Goal: Task Accomplishment & Management: Manage account settings

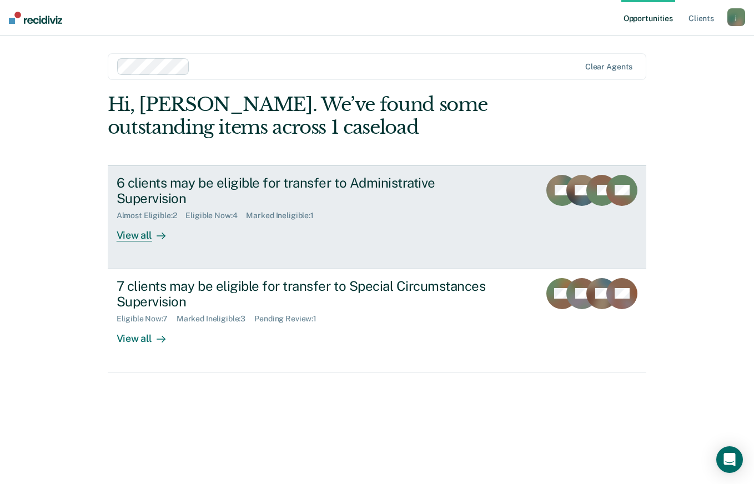
click at [212, 219] on div "6 clients may be eligible for transfer to Administrative Supervision Almost Eli…" at bounding box center [325, 208] width 416 height 67
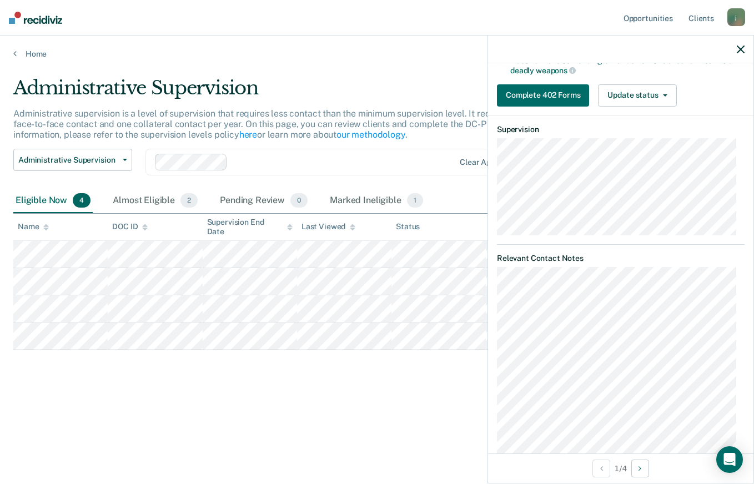
scroll to position [277, 0]
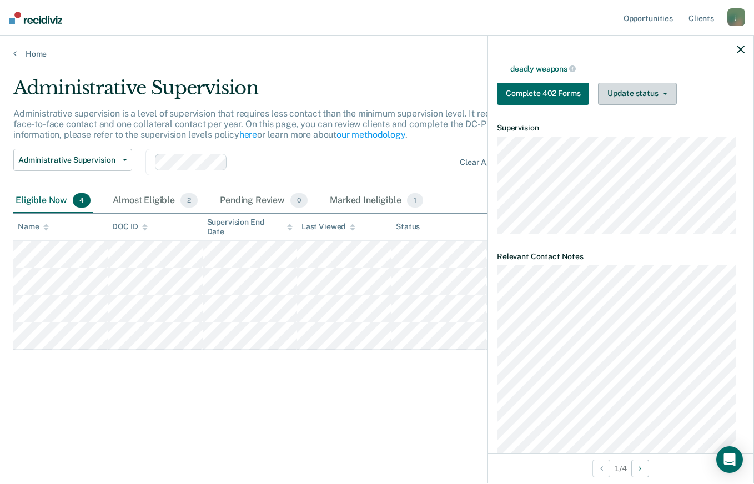
click at [641, 94] on button "Update status" at bounding box center [637, 94] width 78 height 22
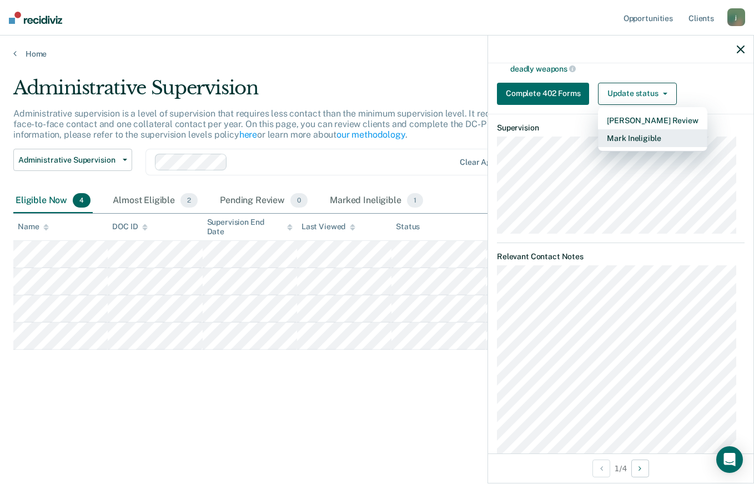
click at [646, 138] on button "Mark Ineligible" at bounding box center [652, 138] width 109 height 18
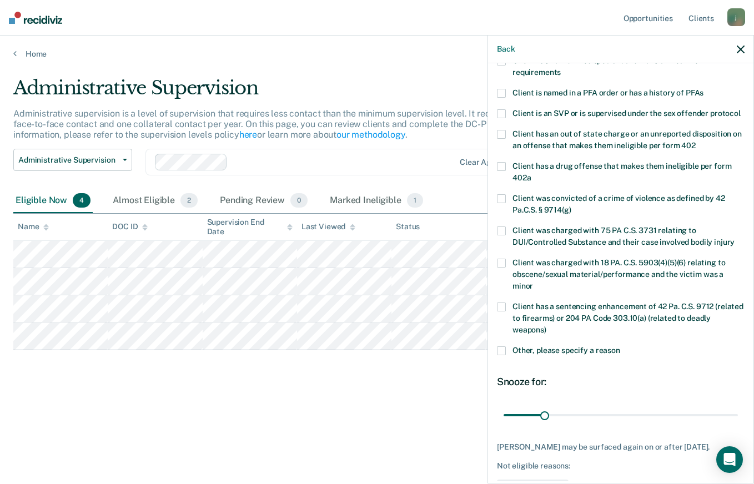
scroll to position [52, 0]
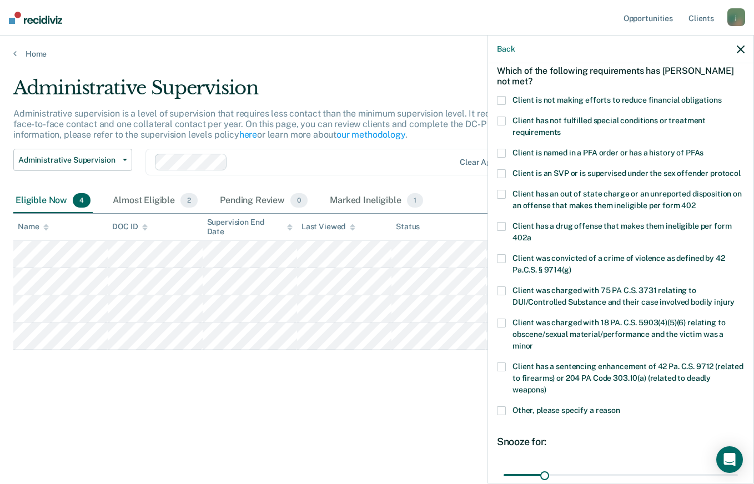
click at [504, 97] on span at bounding box center [501, 100] width 9 height 9
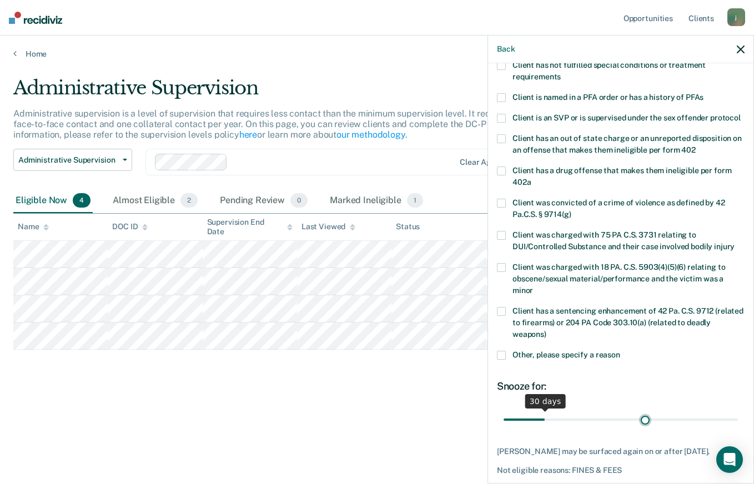
click at [640, 427] on input "range" at bounding box center [620, 419] width 234 height 19
click at [622, 427] on input "range" at bounding box center [620, 419] width 234 height 19
click at [607, 427] on input "range" at bounding box center [620, 419] width 234 height 19
click at [612, 428] on input "range" at bounding box center [620, 419] width 234 height 19
click at [615, 429] on input "range" at bounding box center [620, 419] width 234 height 19
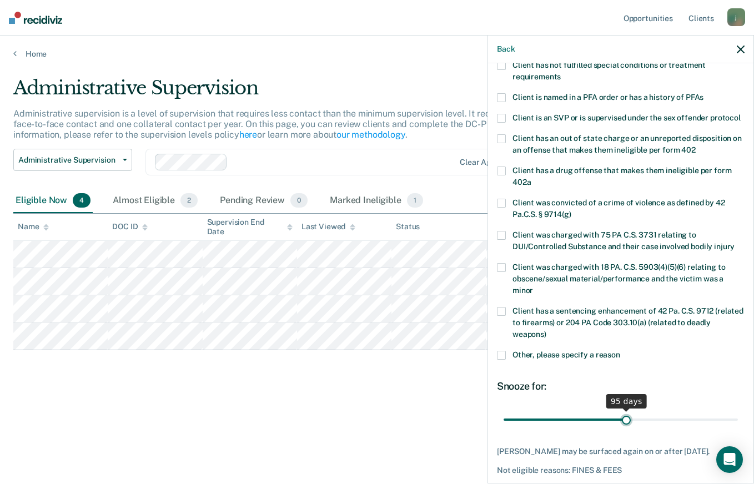
click at [621, 429] on input "range" at bounding box center [620, 419] width 234 height 19
click at [620, 429] on input "range" at bounding box center [620, 419] width 234 height 19
click at [619, 429] on input "range" at bounding box center [620, 419] width 234 height 19
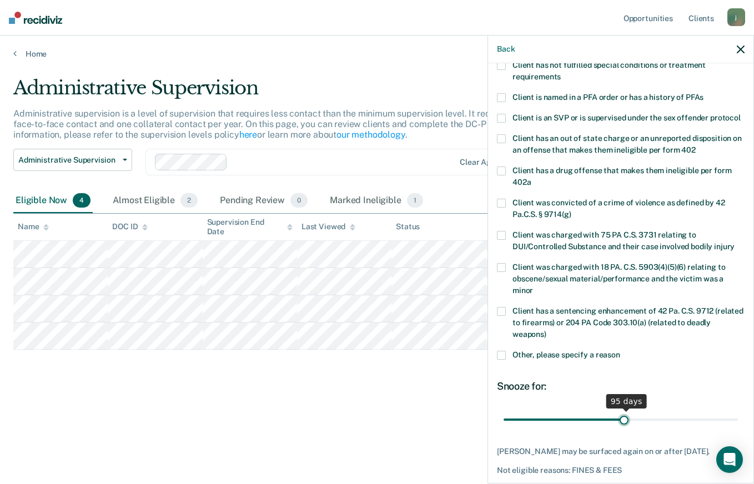
click at [619, 429] on input "range" at bounding box center [620, 419] width 234 height 19
click at [618, 429] on input "range" at bounding box center [620, 419] width 234 height 19
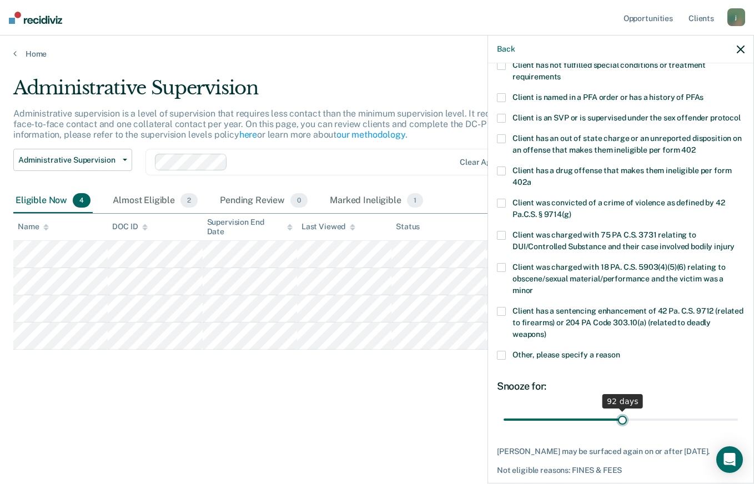
click at [618, 429] on input "range" at bounding box center [620, 419] width 234 height 19
click at [617, 429] on input "range" at bounding box center [620, 419] width 234 height 19
click at [616, 429] on input "range" at bounding box center [620, 419] width 234 height 19
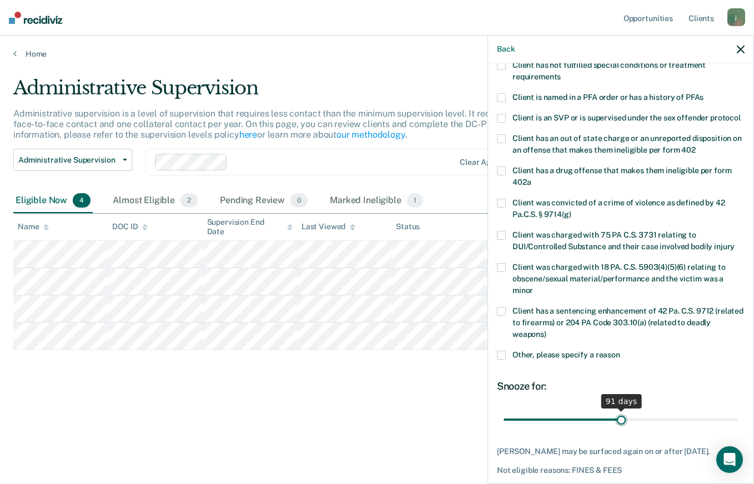
click at [616, 429] on input "range" at bounding box center [620, 419] width 234 height 19
click at [615, 429] on input "range" at bounding box center [620, 419] width 234 height 19
click at [649, 429] on input "range" at bounding box center [620, 419] width 234 height 19
click at [653, 429] on input "range" at bounding box center [620, 419] width 234 height 19
click at [655, 429] on input "range" at bounding box center [620, 419] width 234 height 19
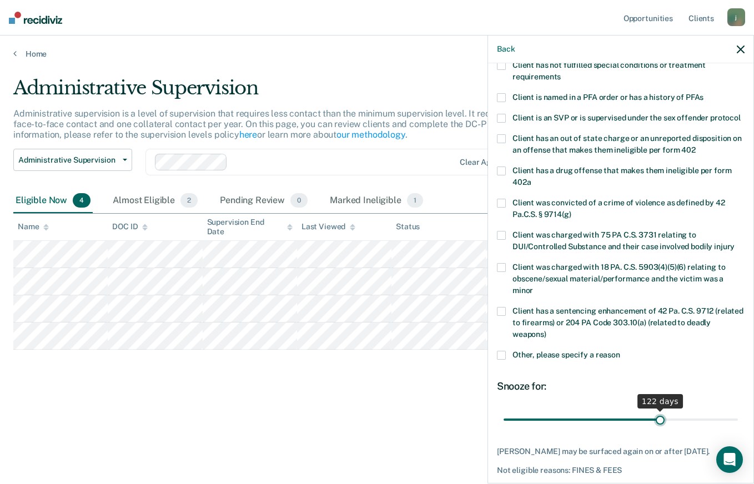
click at [655, 429] on input "range" at bounding box center [620, 419] width 234 height 19
click at [653, 429] on input "range" at bounding box center [620, 419] width 234 height 19
type input "120"
click at [652, 429] on input "range" at bounding box center [620, 419] width 234 height 19
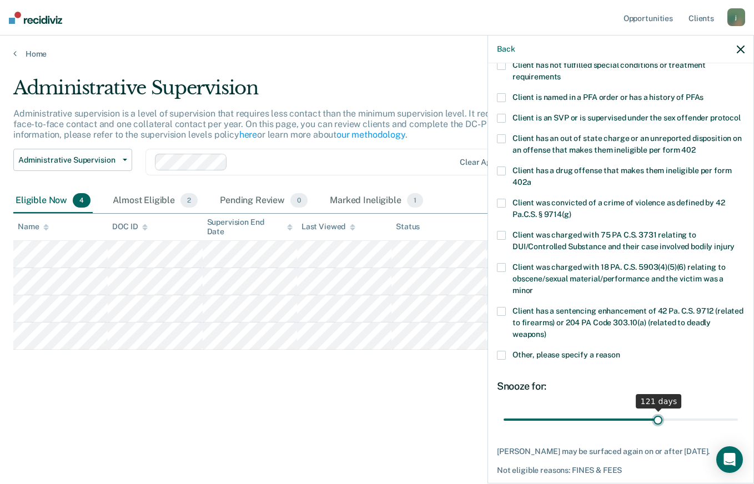
click at [652, 429] on input "range" at bounding box center [620, 419] width 234 height 19
click at [651, 429] on input "range" at bounding box center [620, 419] width 234 height 19
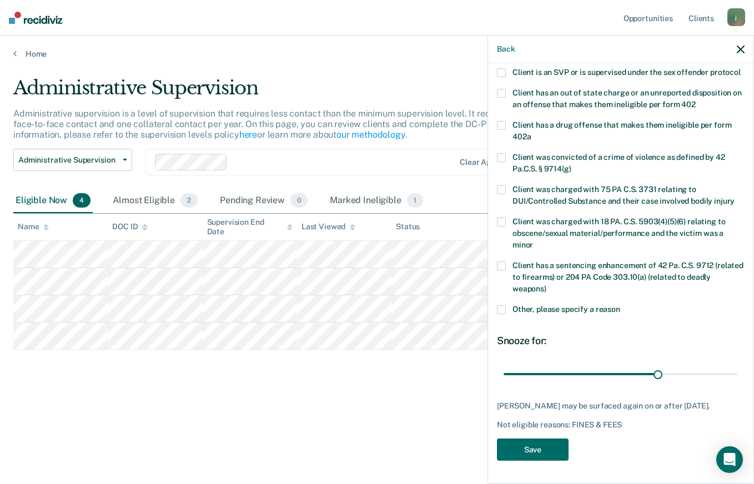
scroll to position [163, 0]
click at [527, 453] on button "Save" at bounding box center [533, 449] width 72 height 23
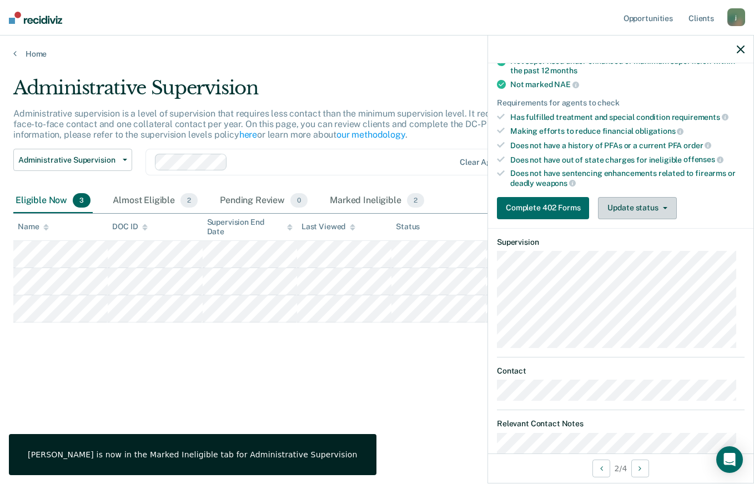
click at [648, 202] on button "Update status" at bounding box center [637, 208] width 78 height 22
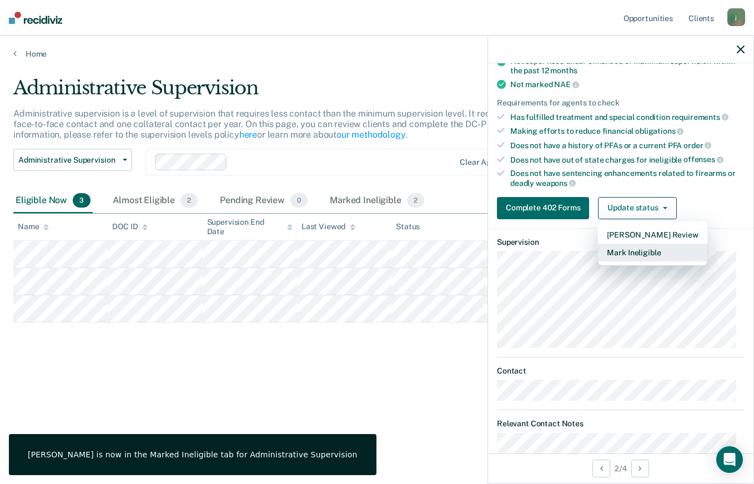
click at [655, 254] on button "Mark Ineligible" at bounding box center [652, 253] width 109 height 18
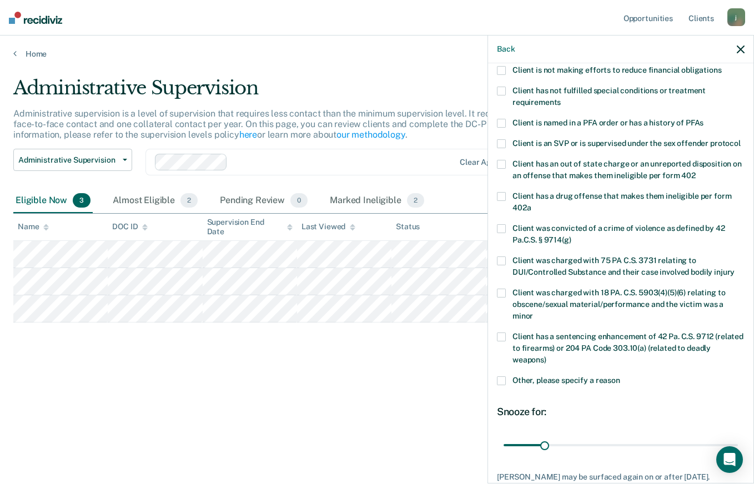
scroll to position [74, 0]
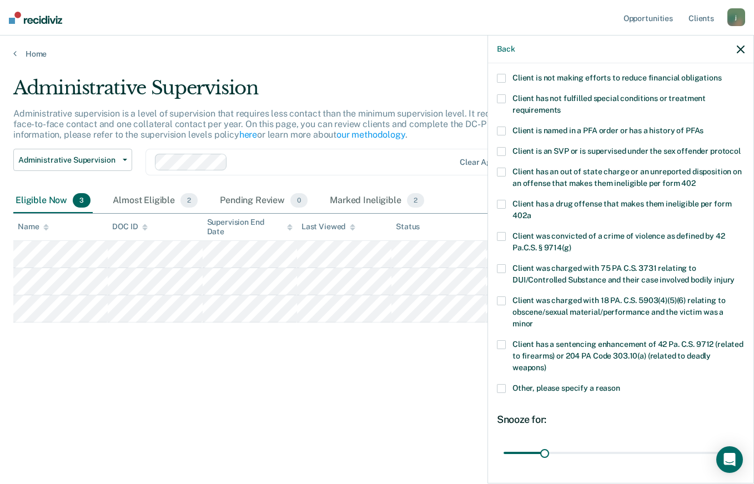
click at [651, 82] on label "Client is not making efforts to reduce financial obligations" at bounding box center [620, 80] width 247 height 12
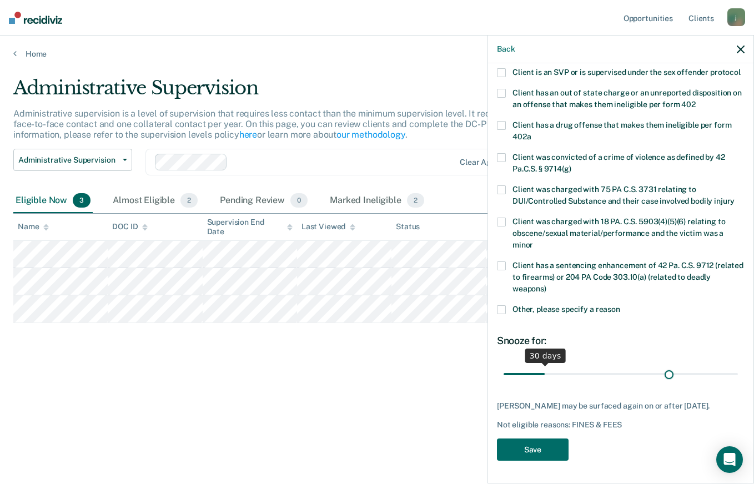
click at [663, 367] on input "range" at bounding box center [620, 373] width 234 height 19
click at [650, 364] on input "range" at bounding box center [620, 373] width 234 height 19
click at [654, 364] on input "range" at bounding box center [620, 373] width 234 height 19
type input "120"
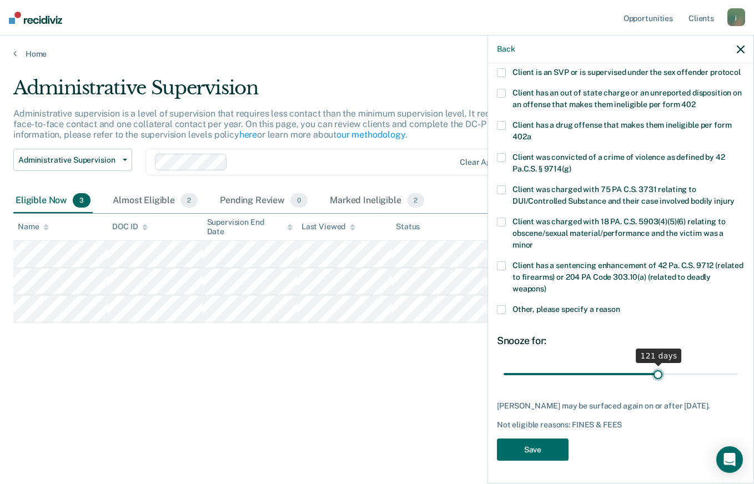
click at [652, 364] on input "range" at bounding box center [620, 373] width 234 height 19
click at [530, 451] on button "Save" at bounding box center [533, 449] width 72 height 23
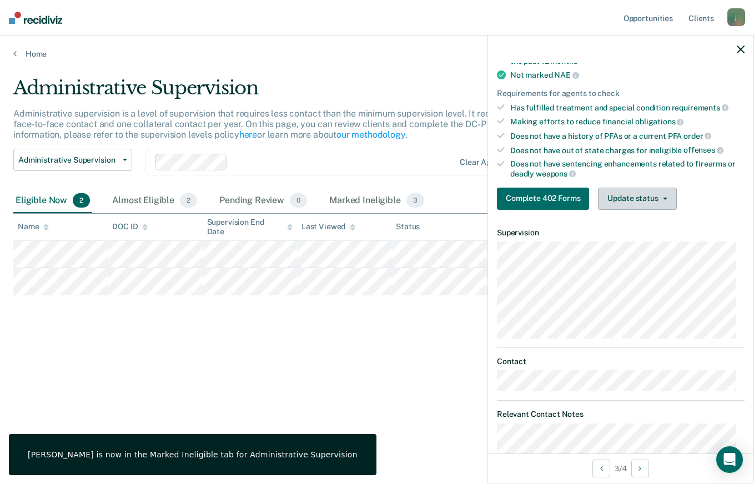
click at [634, 190] on button "Update status" at bounding box center [637, 199] width 78 height 22
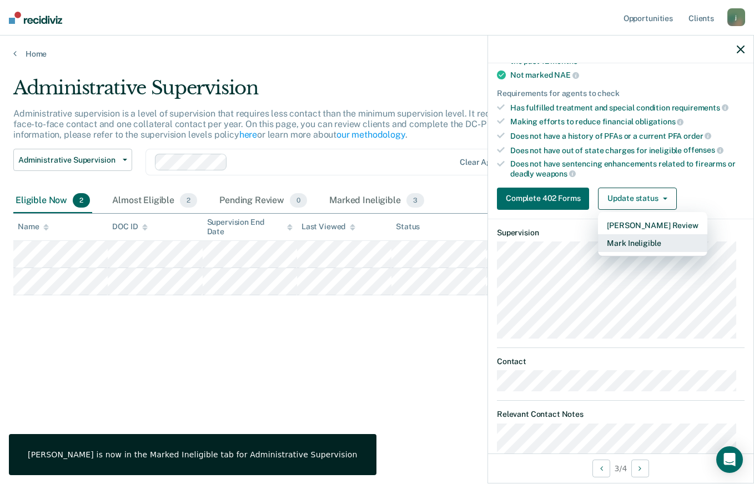
click at [641, 242] on button "Mark Ineligible" at bounding box center [652, 243] width 109 height 18
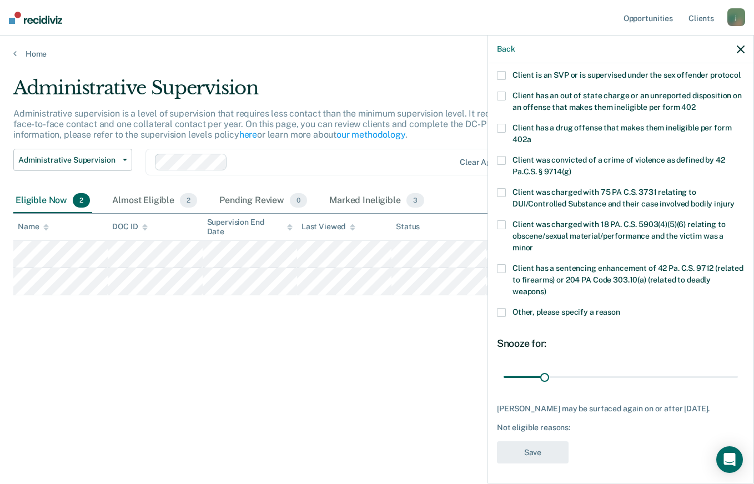
scroll to position [60, 0]
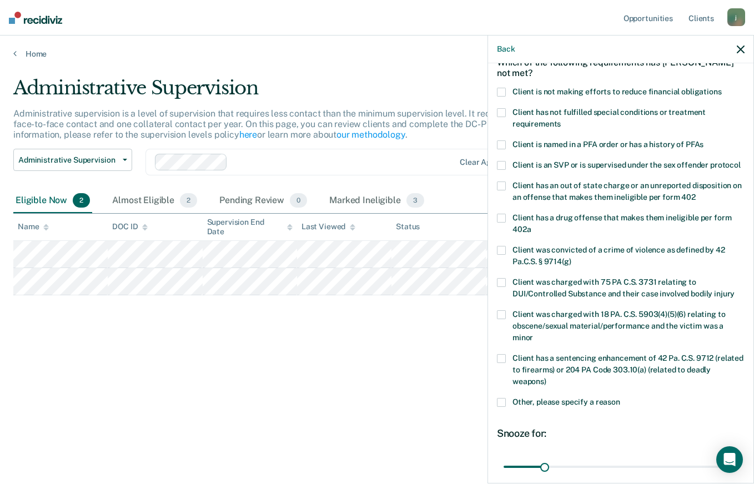
click at [602, 93] on span "Client is not making efforts to reduce financial obligations" at bounding box center [616, 91] width 209 height 9
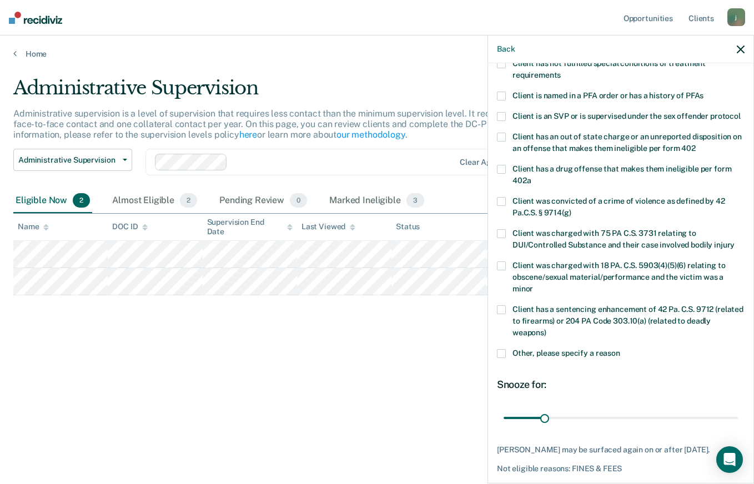
scroll to position [173, 0]
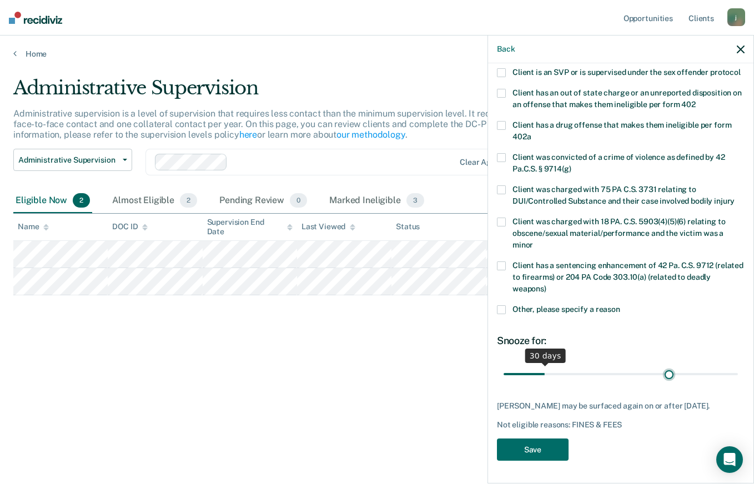
click at [663, 365] on input "range" at bounding box center [620, 373] width 234 height 19
click at [661, 365] on input "range" at bounding box center [620, 373] width 234 height 19
click at [657, 365] on input "range" at bounding box center [620, 373] width 234 height 19
click at [656, 365] on input "range" at bounding box center [620, 373] width 234 height 19
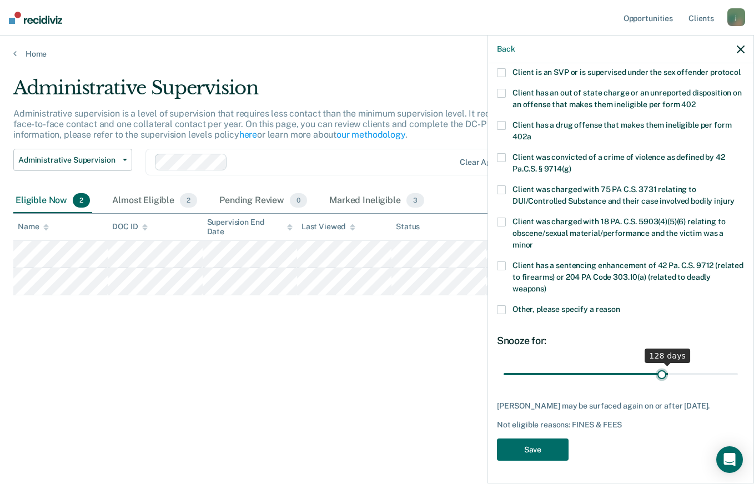
click at [656, 365] on input "range" at bounding box center [620, 373] width 234 height 19
click at [655, 365] on input "range" at bounding box center [620, 373] width 234 height 19
click at [654, 365] on input "range" at bounding box center [620, 373] width 234 height 19
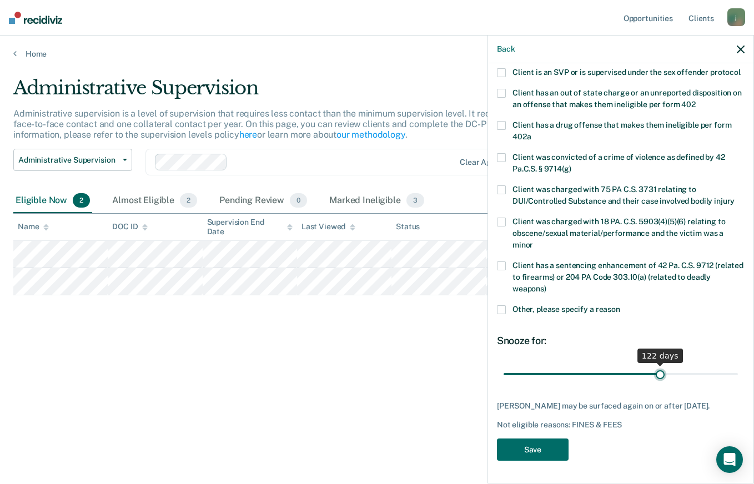
click at [654, 365] on input "range" at bounding box center [620, 373] width 234 height 19
click at [653, 365] on input "range" at bounding box center [620, 373] width 234 height 19
type input "120"
click at [653, 365] on input "range" at bounding box center [620, 373] width 234 height 19
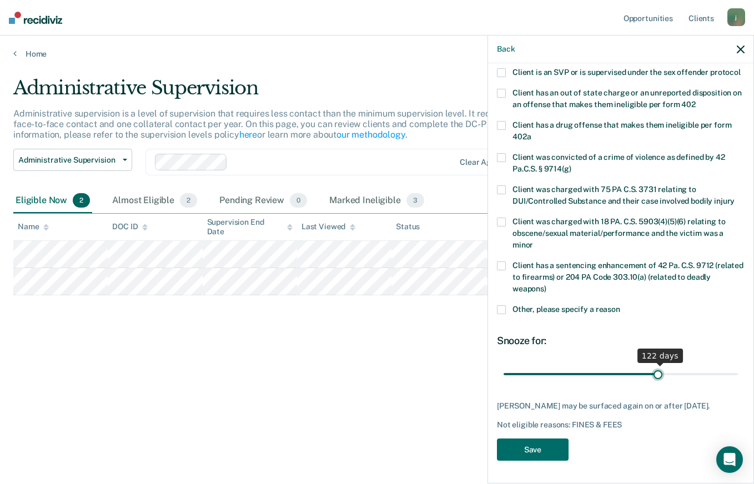
click at [653, 365] on input "range" at bounding box center [620, 373] width 234 height 19
click at [652, 365] on input "range" at bounding box center [620, 373] width 234 height 19
click at [523, 448] on button "Save" at bounding box center [533, 449] width 72 height 23
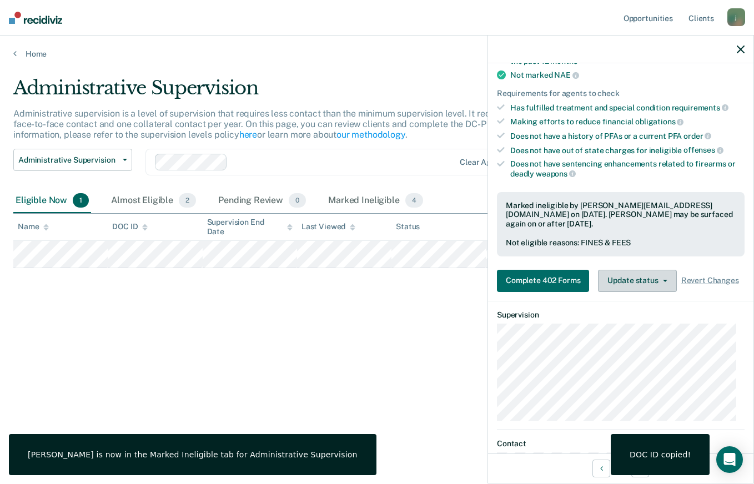
click at [640, 280] on button "Update status" at bounding box center [637, 281] width 78 height 22
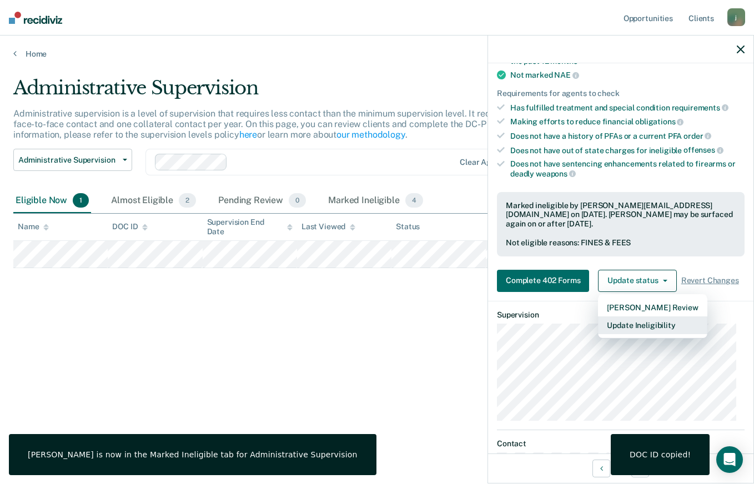
click at [638, 319] on button "Update Ineligibility" at bounding box center [652, 325] width 109 height 18
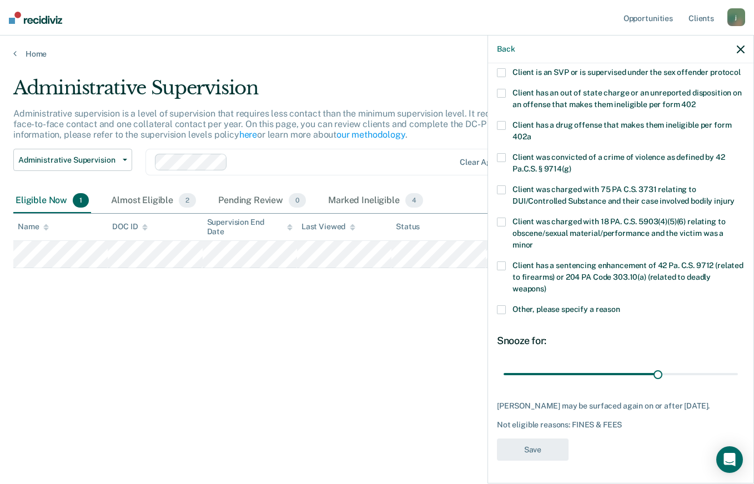
click at [504, 305] on span at bounding box center [501, 309] width 9 height 9
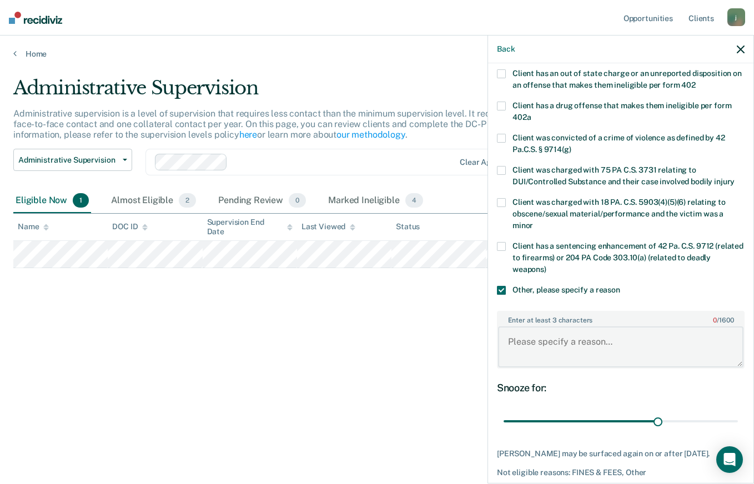
click at [547, 362] on textarea "Enter at least 3 characters 0 / 1600" at bounding box center [620, 346] width 245 height 41
click at [595, 350] on textarea "Active drug abuse." at bounding box center [620, 346] width 245 height 41
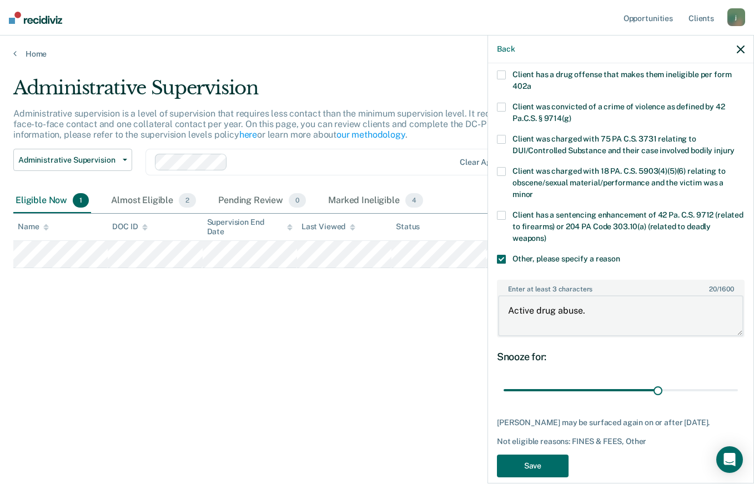
scroll to position [240, 0]
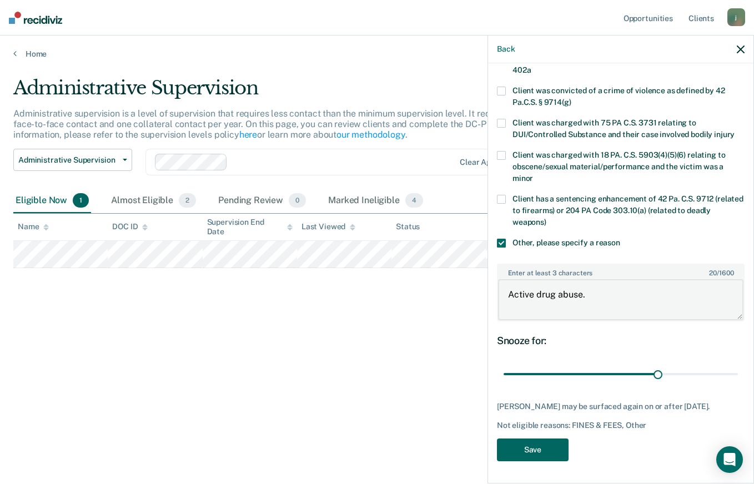
type textarea "Active drug abuse."
click at [543, 448] on button "Save" at bounding box center [533, 449] width 72 height 23
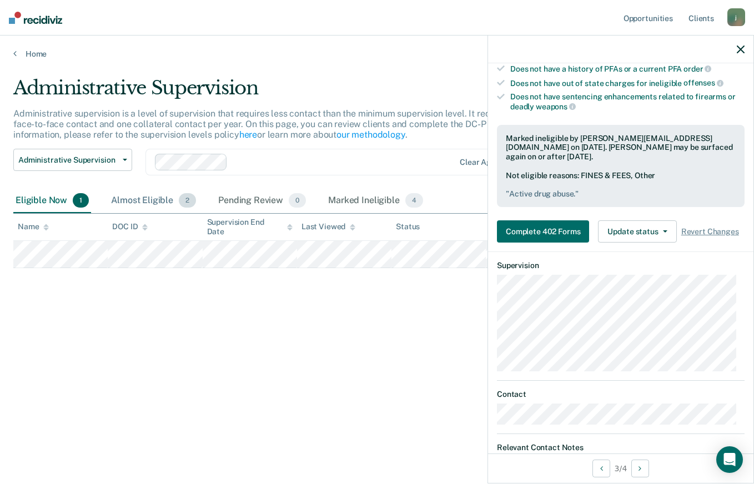
click at [157, 203] on div "Almost Eligible 2" at bounding box center [153, 201] width 89 height 24
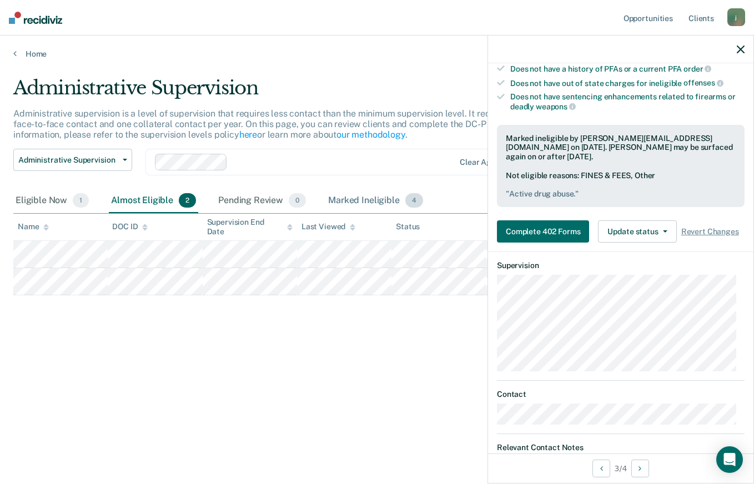
click at [370, 199] on div "Marked Ineligible 4" at bounding box center [375, 201] width 99 height 24
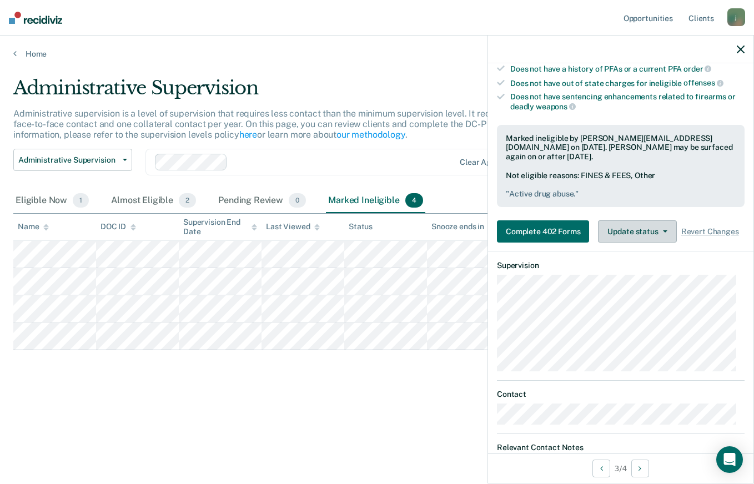
click at [636, 242] on button "Update status" at bounding box center [637, 231] width 78 height 22
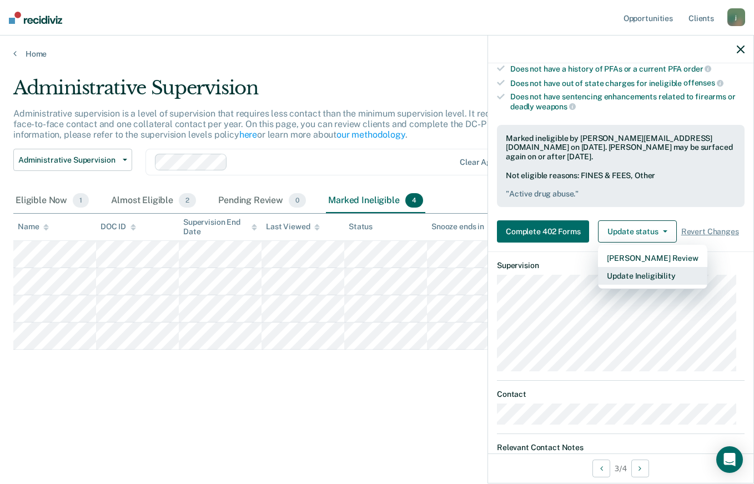
click at [639, 285] on button "Update Ineligibility" at bounding box center [652, 276] width 109 height 18
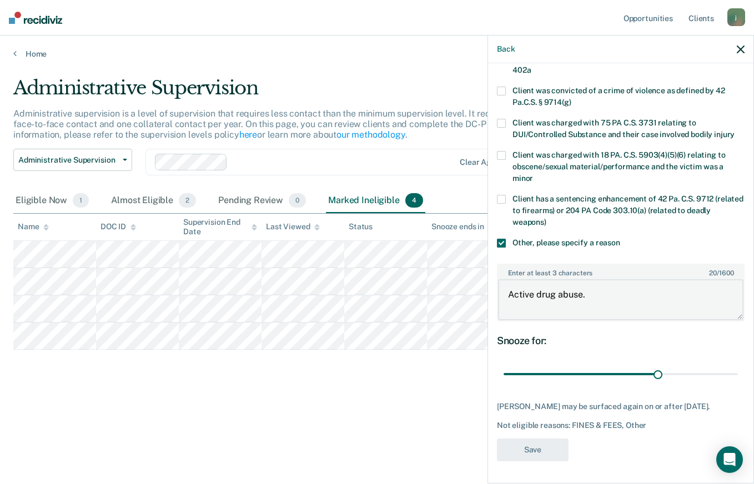
click at [587, 290] on textarea "Active drug abuse." at bounding box center [620, 299] width 245 height 41
type textarea "A"
click at [498, 239] on span at bounding box center [501, 243] width 9 height 9
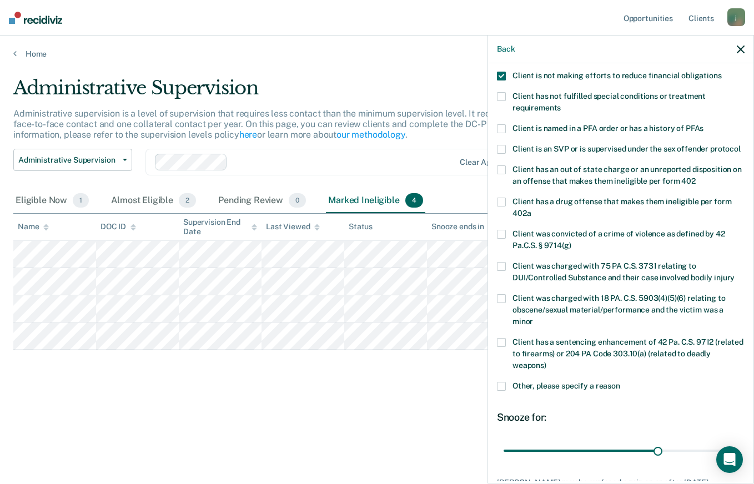
scroll to position [173, 0]
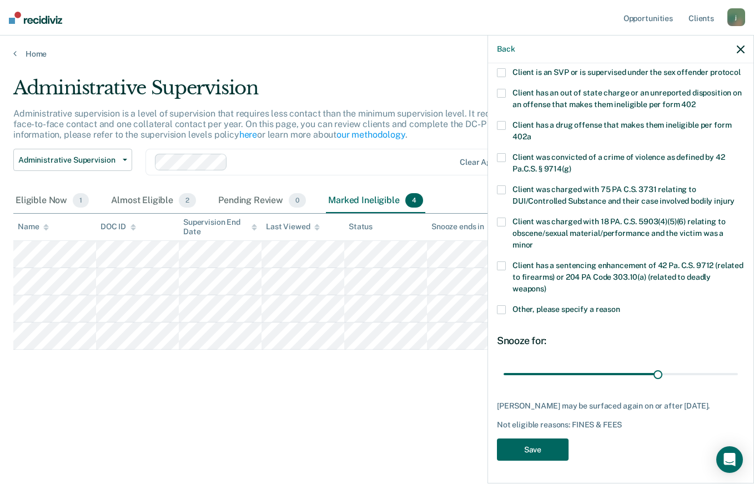
click at [535, 448] on button "Save" at bounding box center [533, 449] width 72 height 23
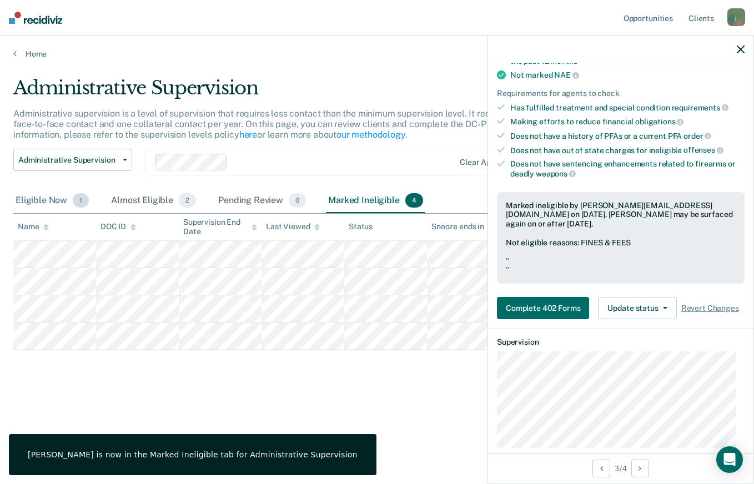
click at [44, 199] on div "Eligible Now 1" at bounding box center [52, 201] width 78 height 24
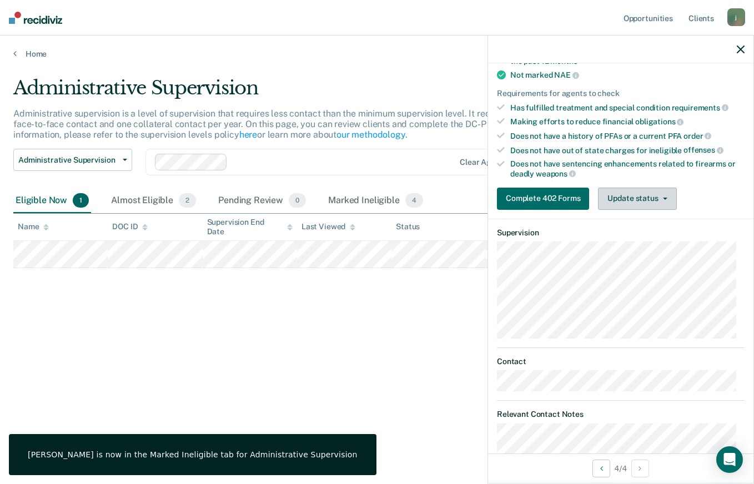
click at [658, 198] on span "button" at bounding box center [662, 199] width 9 height 2
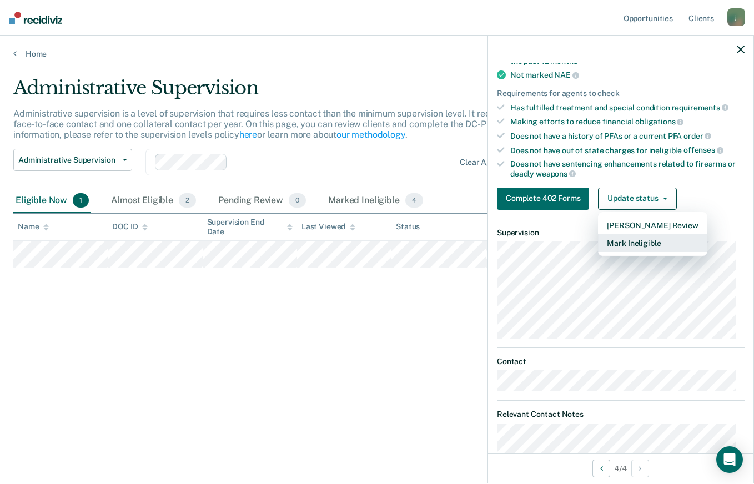
click at [644, 242] on button "Mark Ineligible" at bounding box center [652, 243] width 109 height 18
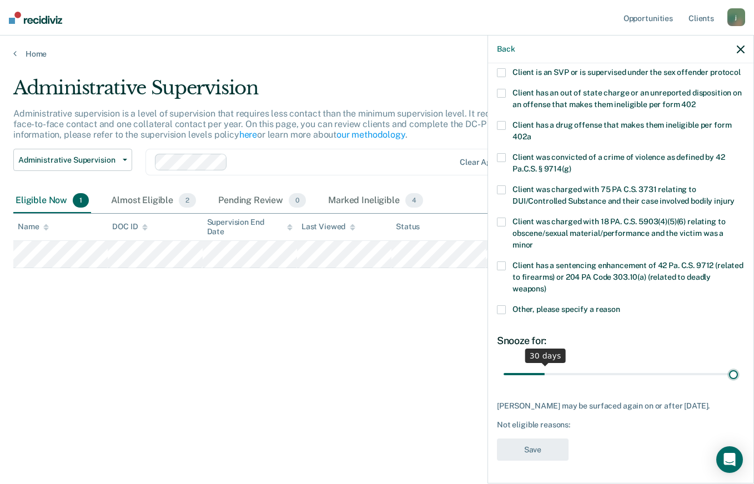
type input "180"
click at [727, 364] on input "range" at bounding box center [620, 373] width 234 height 19
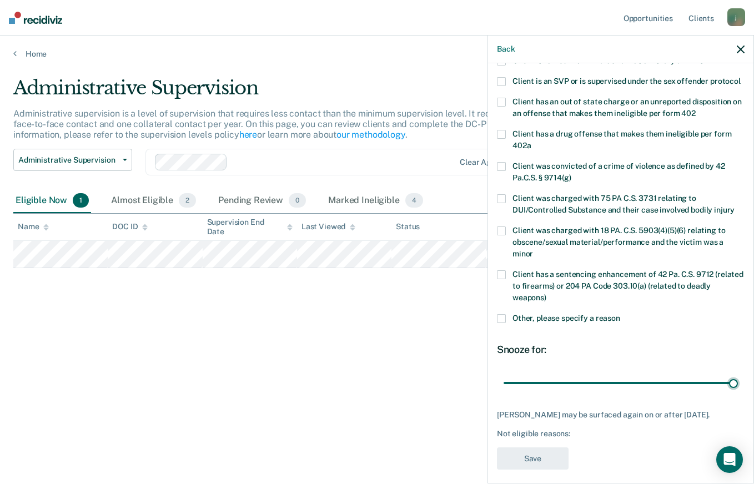
scroll to position [108, 0]
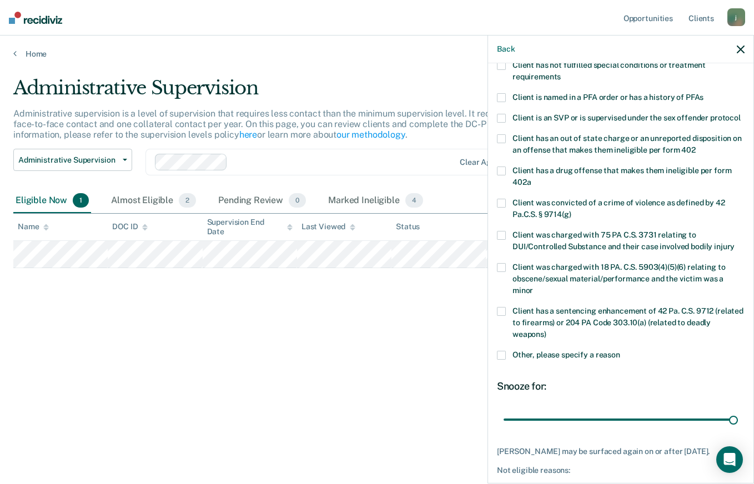
click at [532, 359] on span "Other, please specify a reason" at bounding box center [566, 354] width 108 height 9
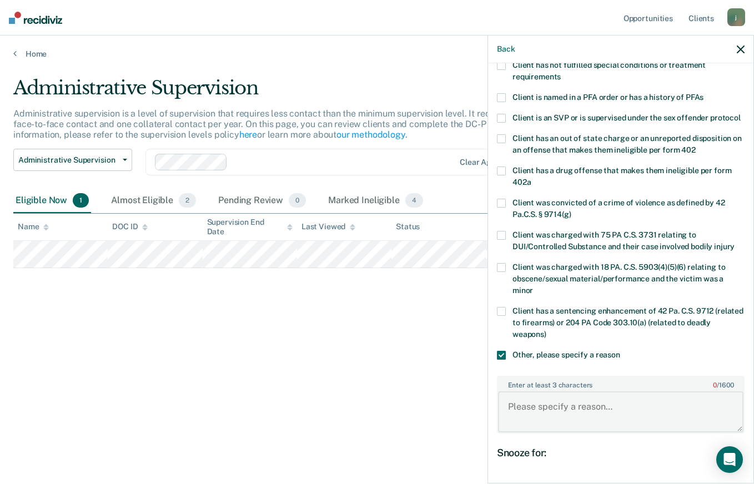
click at [525, 407] on textarea "Enter at least 3 characters 0 / 1600" at bounding box center [620, 411] width 245 height 41
type textarea "Active Drug Abuse."
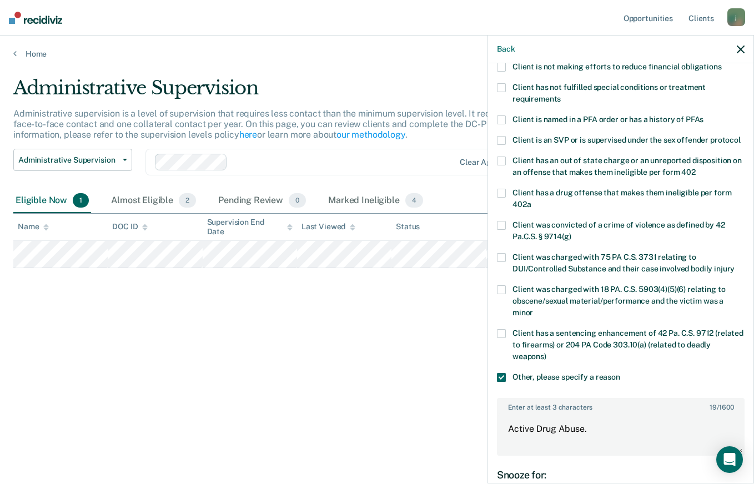
scroll to position [0, 0]
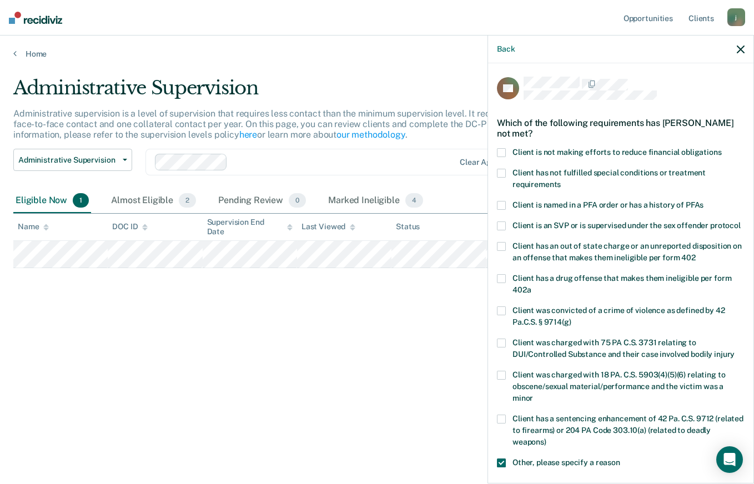
click at [514, 156] on label "Client is not making efforts to reduce financial obligations" at bounding box center [620, 154] width 247 height 12
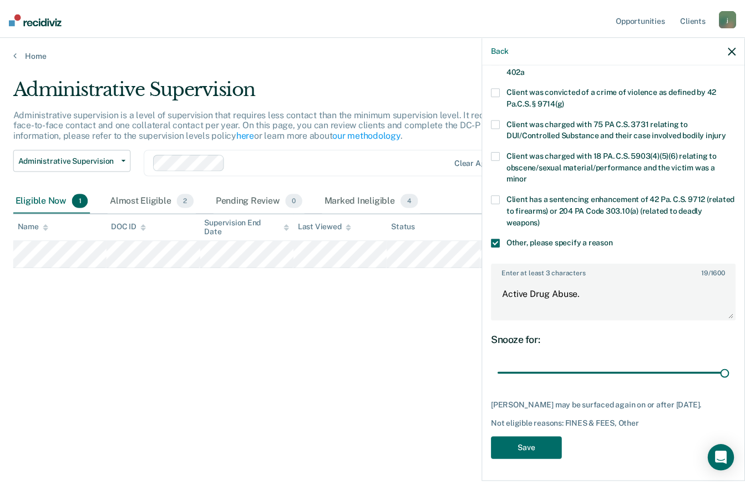
scroll to position [222, 0]
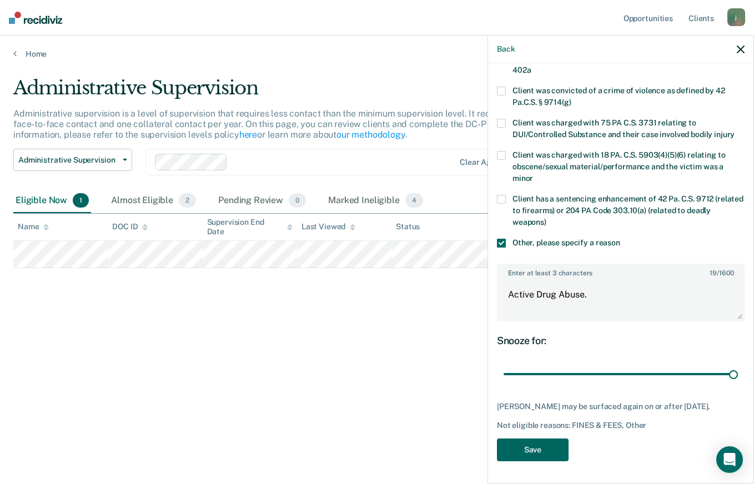
click at [534, 453] on button "Save" at bounding box center [533, 449] width 72 height 23
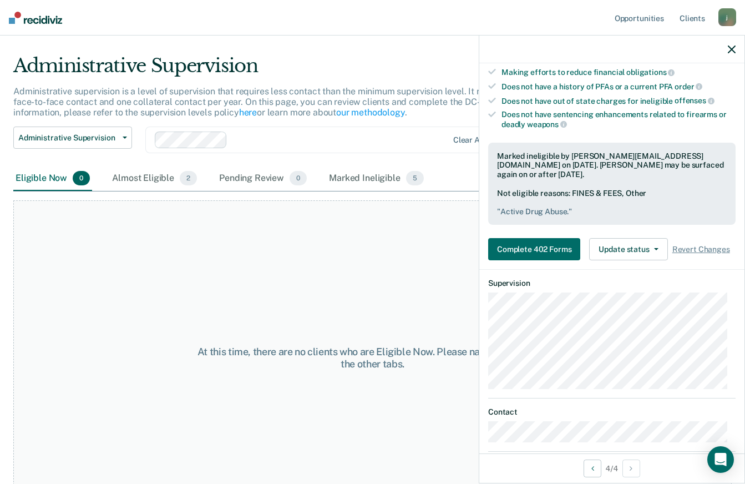
scroll to position [0, 0]
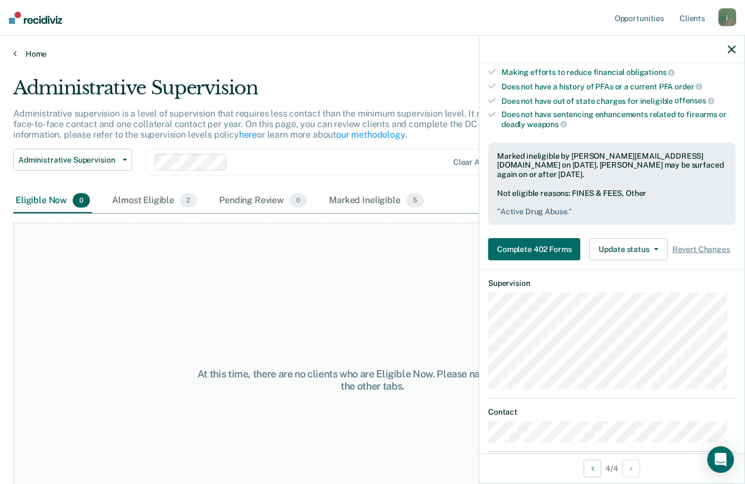
click at [26, 52] on link "Home" at bounding box center [372, 54] width 719 height 10
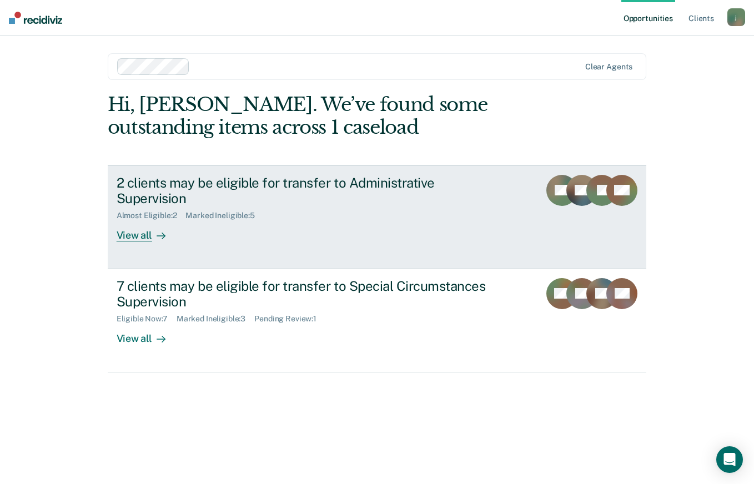
click at [333, 246] on link "2 clients may be eligible for transfer to Administrative Supervision Almost Eli…" at bounding box center [377, 217] width 539 height 104
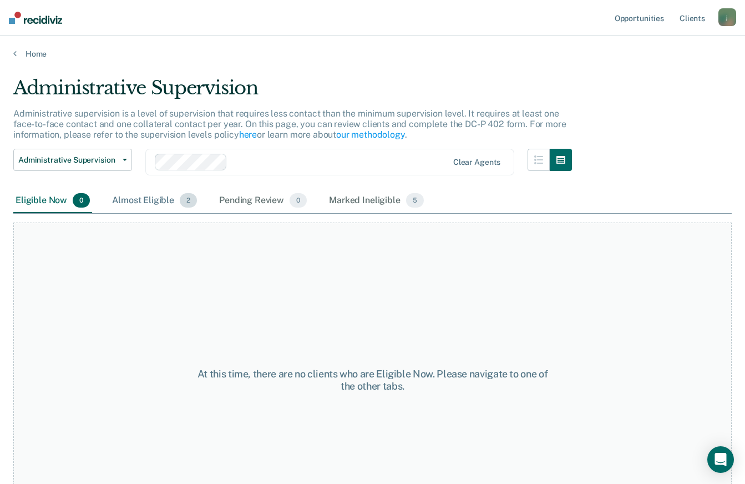
click at [145, 199] on div "Almost Eligible 2" at bounding box center [154, 201] width 89 height 24
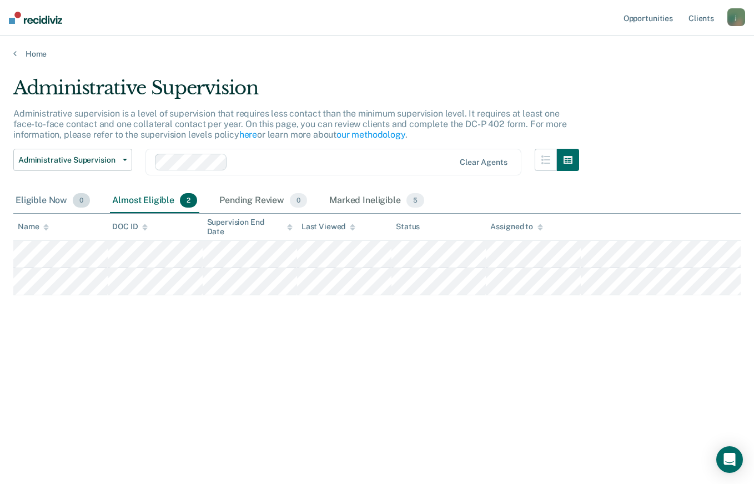
click at [67, 200] on div "Eligible Now 0" at bounding box center [52, 201] width 79 height 24
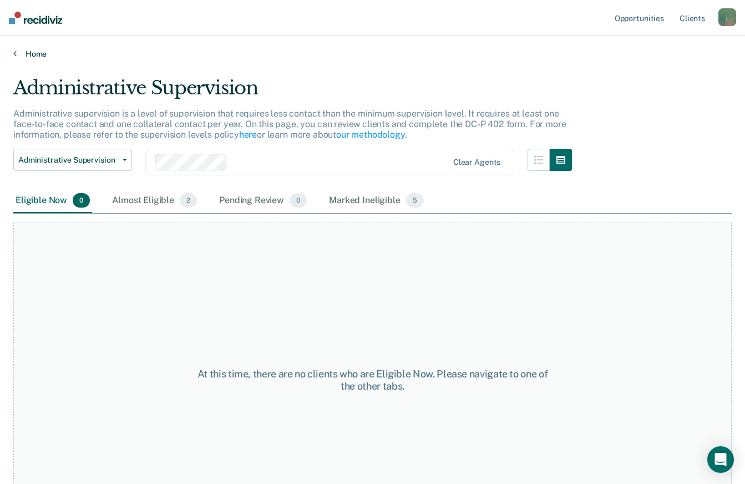
click at [50, 54] on link "Home" at bounding box center [372, 54] width 719 height 10
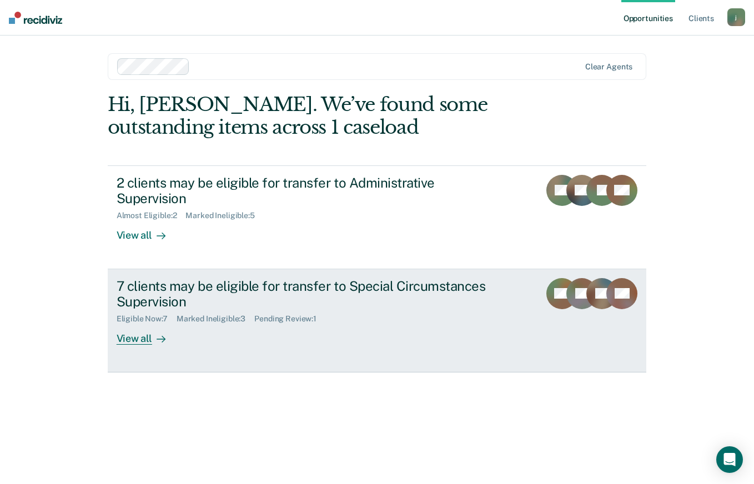
click at [266, 328] on div "7 clients may be eligible for transfer to Special Circumstances Supervision Eli…" at bounding box center [325, 311] width 416 height 67
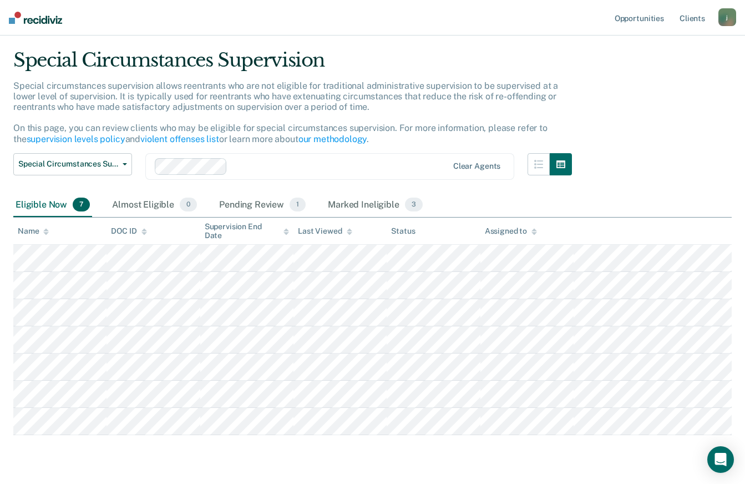
scroll to position [59, 0]
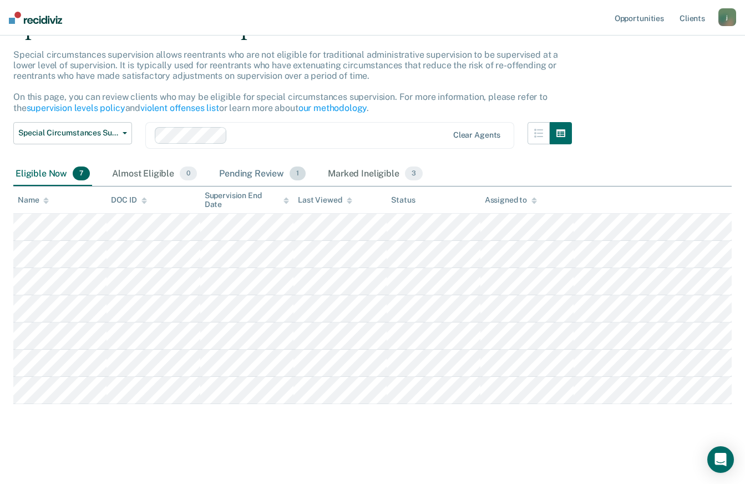
click at [236, 176] on div "Pending Review 1" at bounding box center [262, 174] width 91 height 24
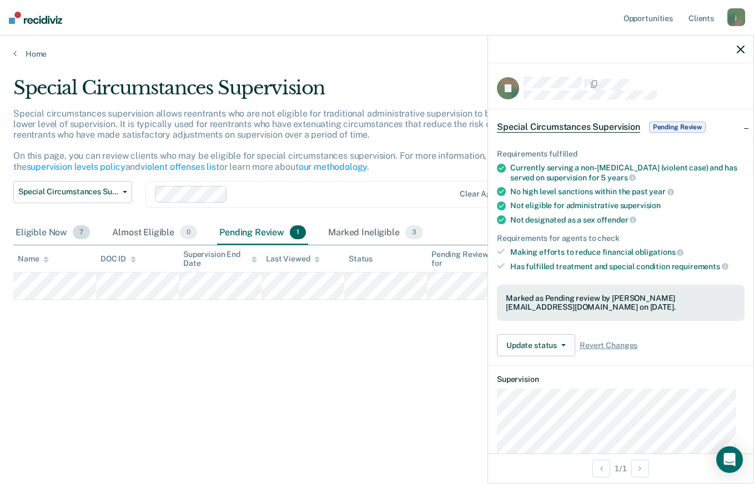
click at [44, 232] on div "Eligible Now 7" at bounding box center [52, 233] width 79 height 24
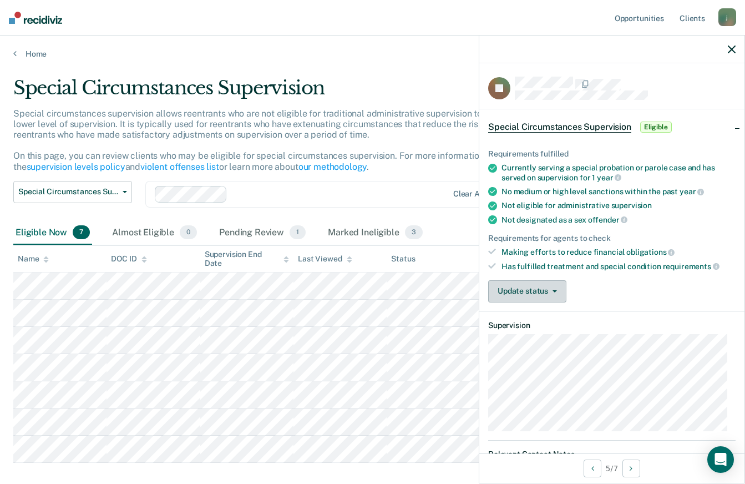
click at [507, 285] on button "Update status" at bounding box center [527, 291] width 78 height 22
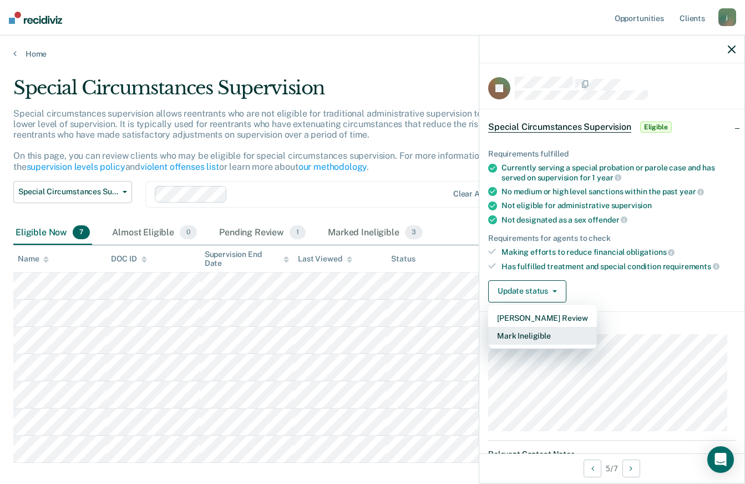
click at [524, 335] on button "Mark Ineligible" at bounding box center [542, 336] width 109 height 18
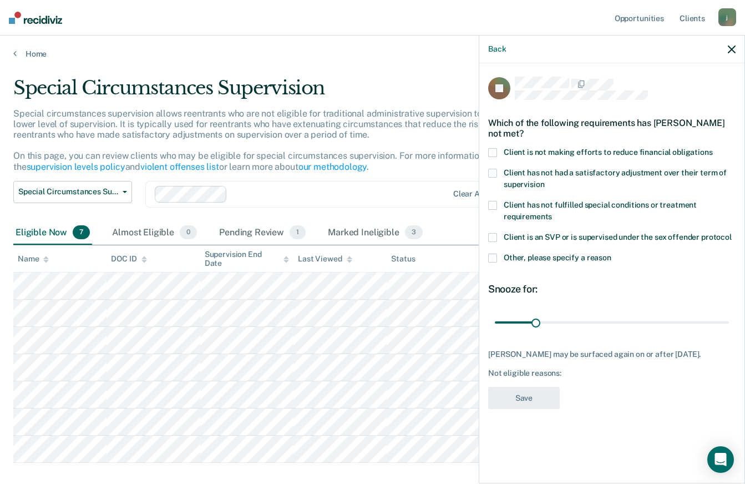
click at [544, 157] on label "Client is not making efforts to reduce financial obligations" at bounding box center [611, 154] width 247 height 12
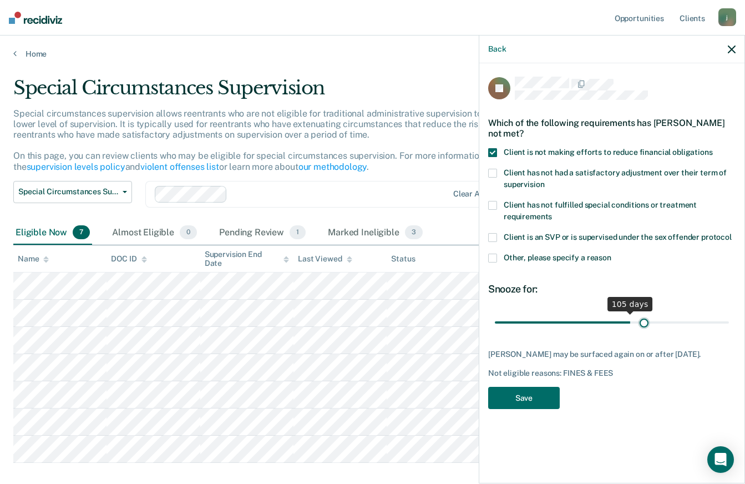
drag, startPoint x: 539, startPoint y: 319, endPoint x: 644, endPoint y: 322, distance: 104.4
click at [644, 322] on input "range" at bounding box center [612, 321] width 234 height 19
drag, startPoint x: 644, startPoint y: 322, endPoint x: 637, endPoint y: 321, distance: 6.8
click at [647, 322] on input "range" at bounding box center [612, 321] width 234 height 19
click at [640, 321] on input "range" at bounding box center [612, 321] width 234 height 19
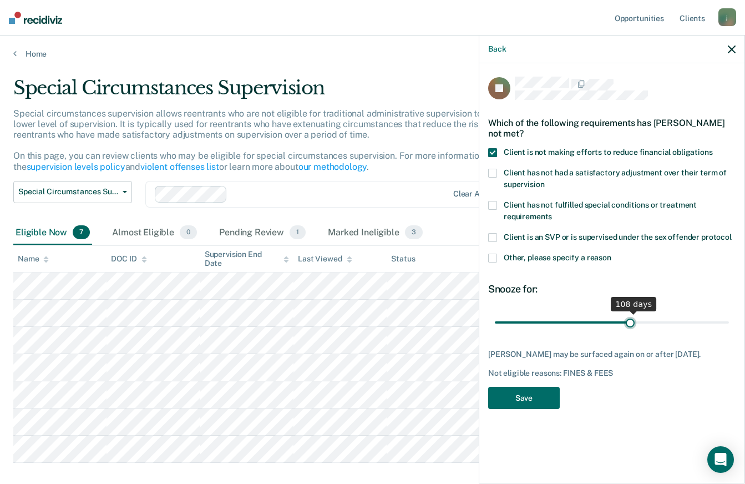
drag, startPoint x: 637, startPoint y: 321, endPoint x: 630, endPoint y: 321, distance: 7.2
click at [630, 321] on input "range" at bounding box center [612, 321] width 234 height 19
click at [629, 321] on input "range" at bounding box center [612, 321] width 234 height 19
click at [629, 322] on input "range" at bounding box center [612, 321] width 234 height 19
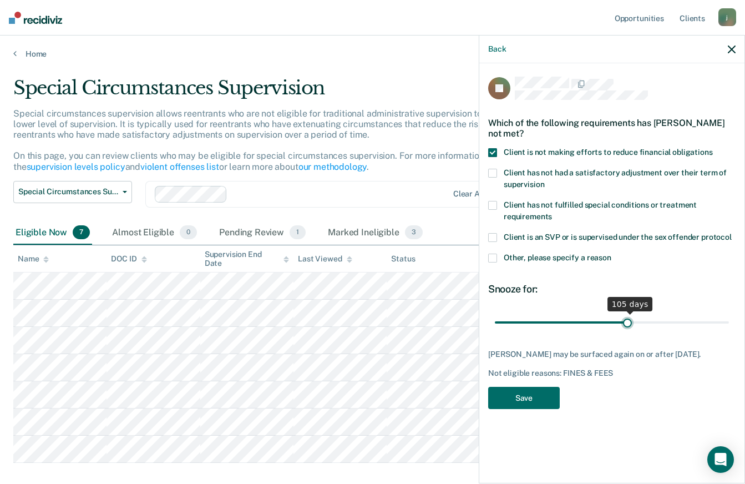
click at [628, 322] on input "range" at bounding box center [612, 321] width 234 height 19
click at [627, 322] on input "range" at bounding box center [612, 321] width 234 height 19
click at [626, 322] on input "range" at bounding box center [612, 321] width 234 height 19
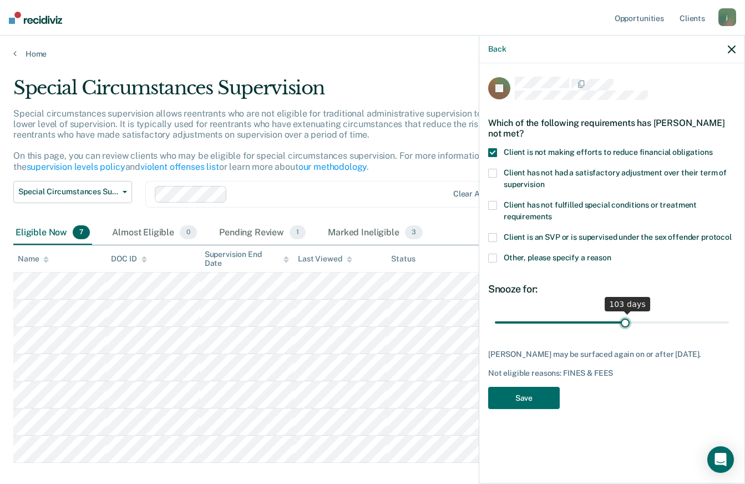
click at [625, 322] on input "range" at bounding box center [612, 321] width 234 height 19
click at [624, 322] on input "range" at bounding box center [612, 321] width 234 height 19
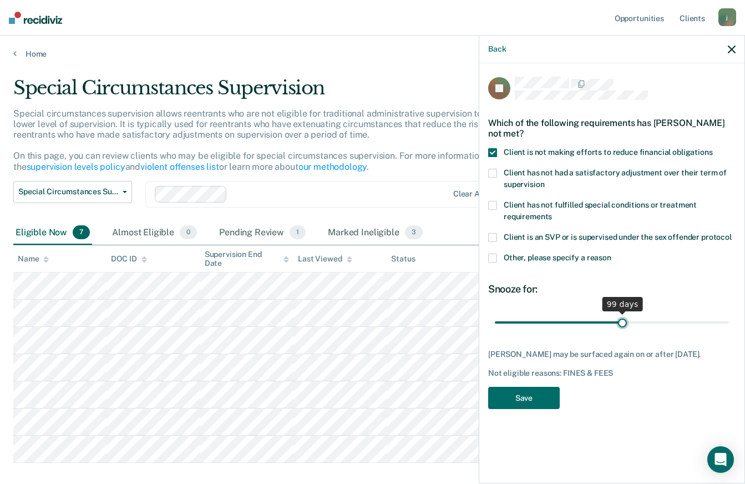
click at [623, 322] on input "range" at bounding box center [612, 321] width 234 height 19
click at [622, 322] on input "range" at bounding box center [612, 321] width 234 height 19
click at [618, 322] on input "range" at bounding box center [612, 321] width 234 height 19
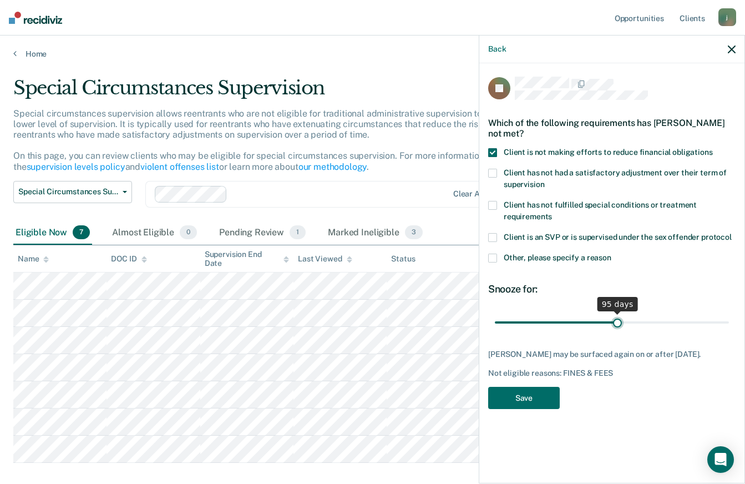
click at [618, 322] on input "range" at bounding box center [612, 321] width 234 height 19
click at [616, 322] on input "range" at bounding box center [612, 321] width 234 height 19
click at [615, 322] on input "range" at bounding box center [612, 321] width 234 height 19
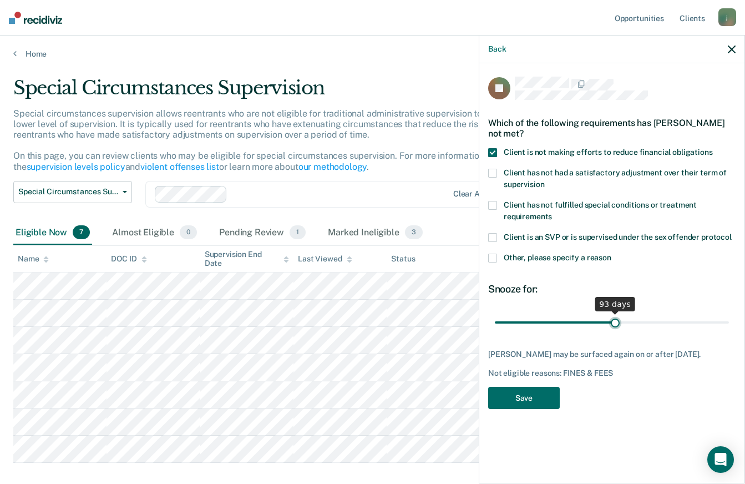
click at [614, 322] on input "range" at bounding box center [612, 321] width 234 height 19
click at [613, 322] on input "range" at bounding box center [612, 321] width 234 height 19
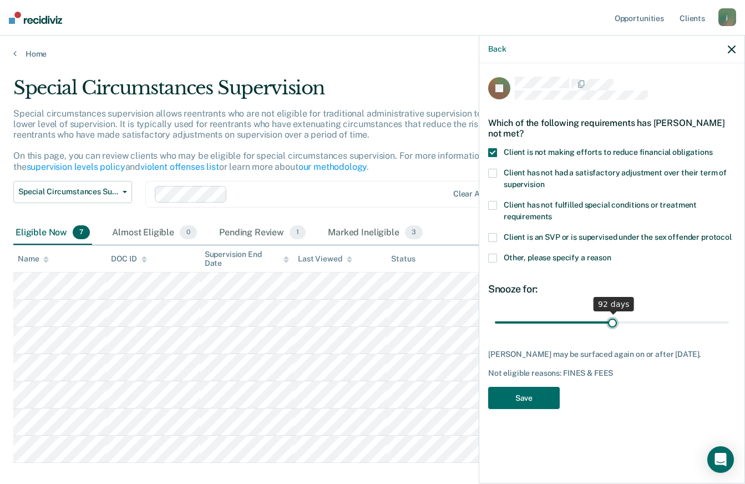
click at [613, 322] on input "range" at bounding box center [612, 321] width 234 height 19
click at [612, 322] on input "range" at bounding box center [612, 321] width 234 height 19
type input "90"
click at [611, 322] on input "range" at bounding box center [612, 321] width 234 height 19
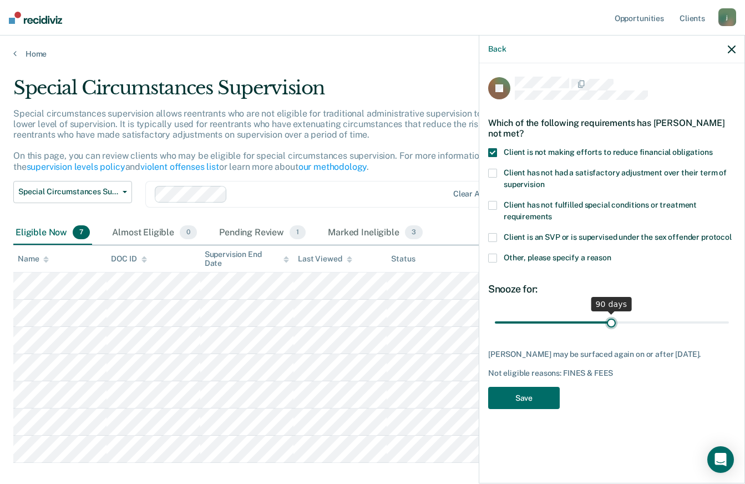
click at [611, 322] on input "range" at bounding box center [612, 321] width 234 height 19
click at [537, 259] on span "Other, please specify a reason" at bounding box center [558, 257] width 108 height 9
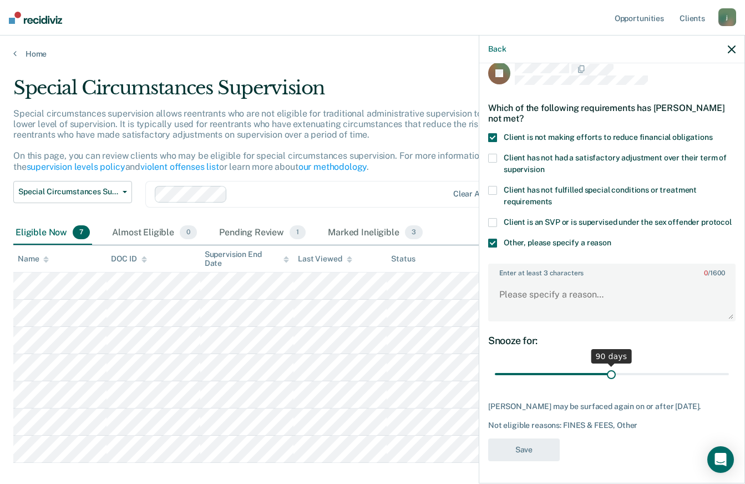
scroll to position [26, 0]
click at [493, 241] on span at bounding box center [492, 243] width 9 height 9
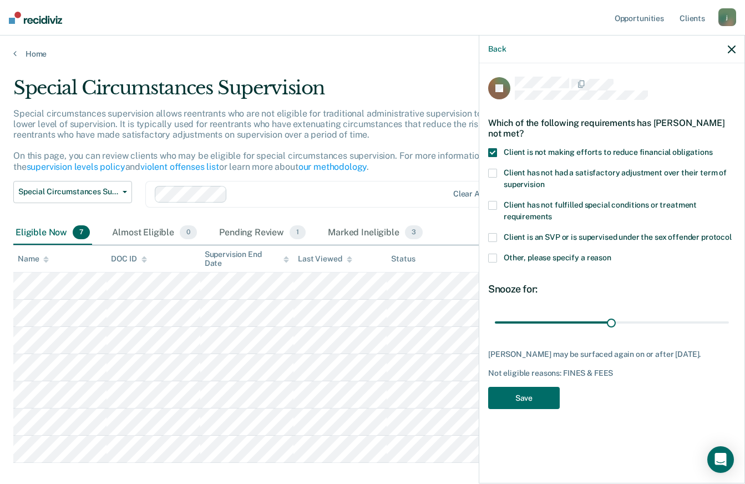
scroll to position [0, 0]
click at [528, 397] on button "Save" at bounding box center [524, 398] width 72 height 23
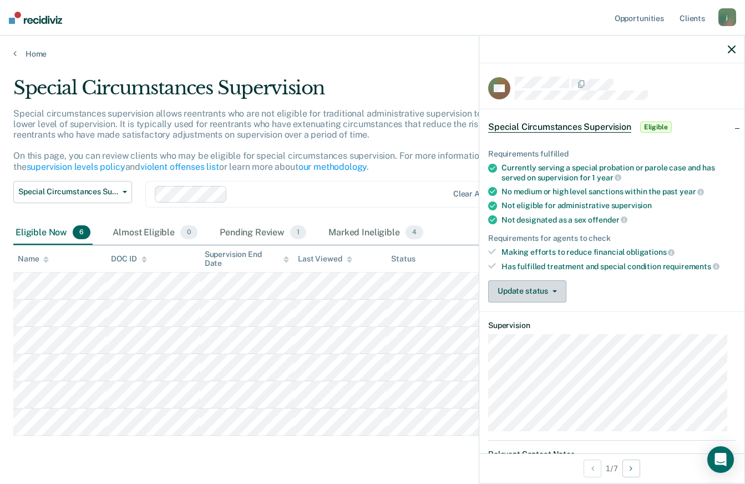
click at [539, 287] on button "Update status" at bounding box center [527, 291] width 78 height 22
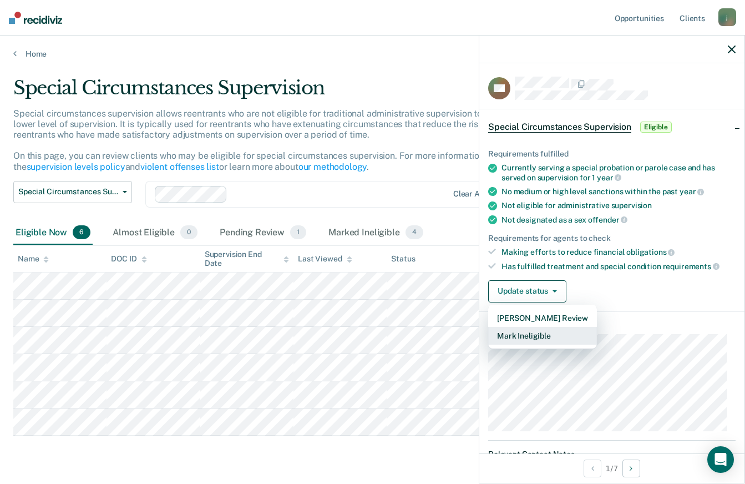
click at [559, 337] on button "Mark Ineligible" at bounding box center [542, 336] width 109 height 18
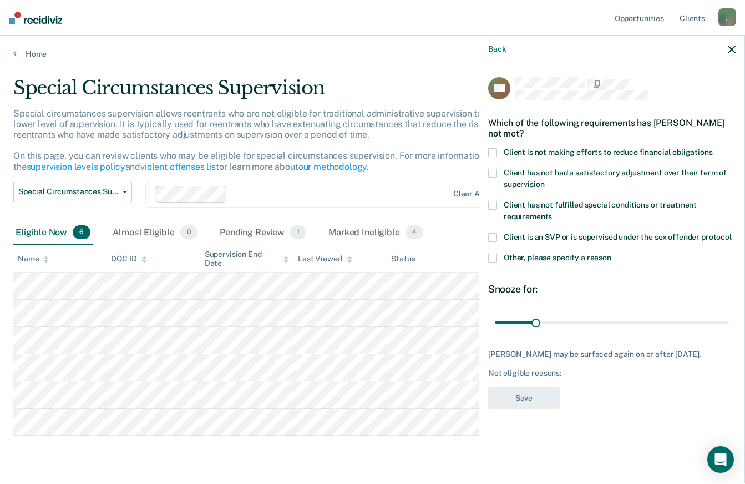
click at [727, 49] on div "Back" at bounding box center [611, 50] width 265 height 28
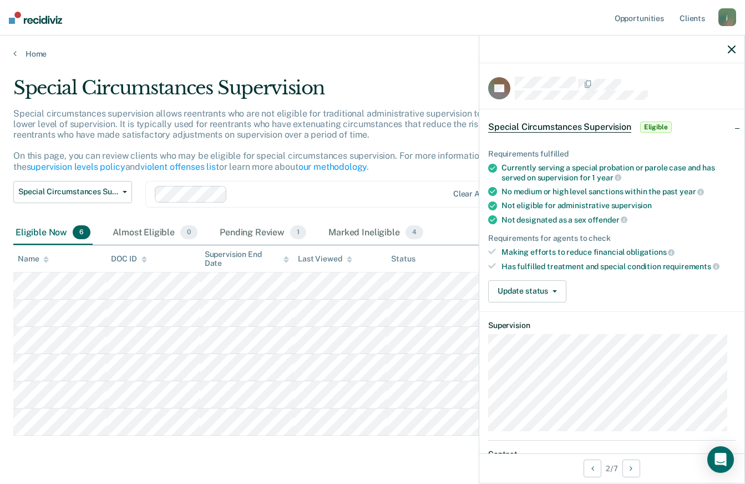
click at [729, 47] on icon "button" at bounding box center [732, 50] width 8 height 8
click at [550, 284] on button "Update status" at bounding box center [527, 291] width 78 height 22
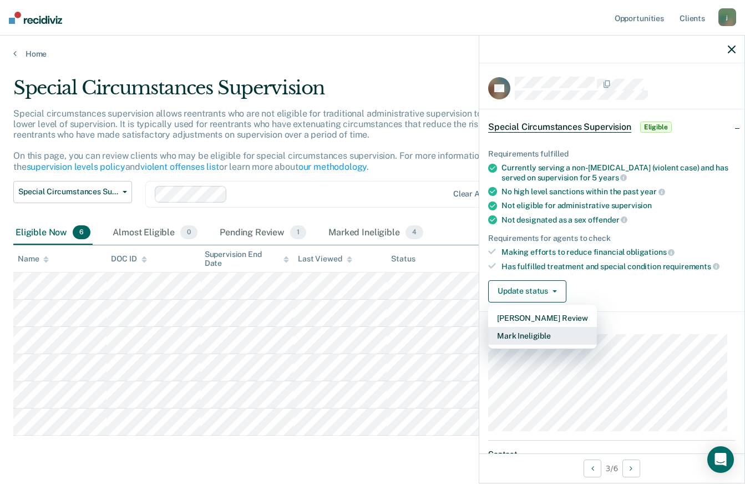
click at [540, 332] on button "Mark Ineligible" at bounding box center [542, 336] width 109 height 18
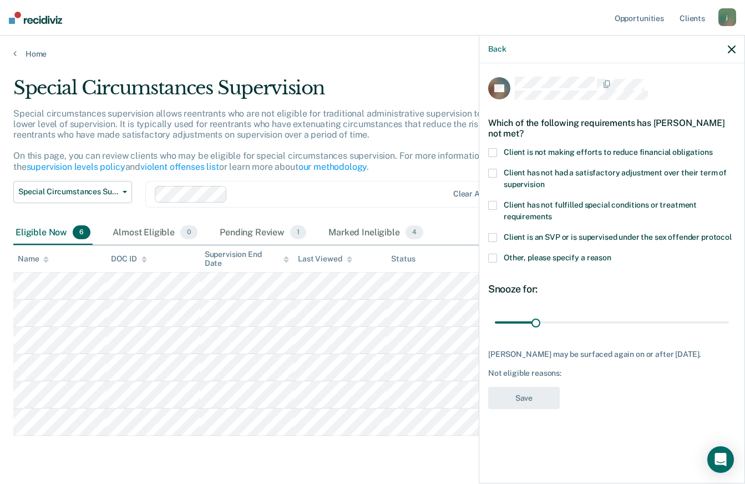
click at [512, 153] on span "Client is not making efforts to reduce financial obligations" at bounding box center [608, 152] width 209 height 9
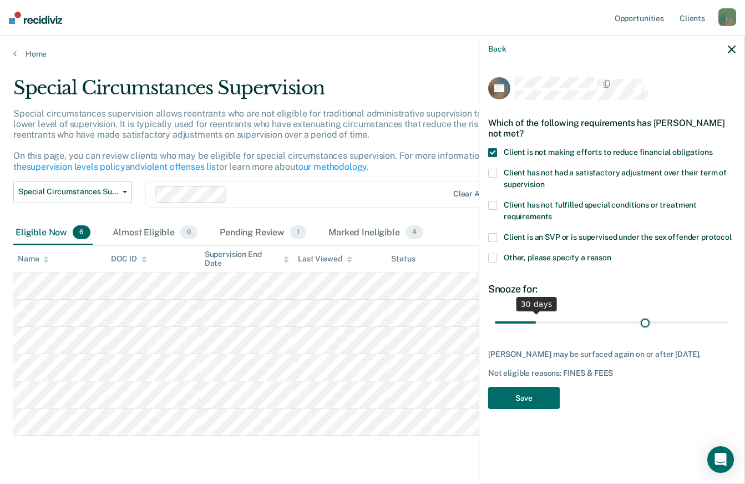
click at [646, 321] on input "range" at bounding box center [612, 321] width 234 height 19
click at [638, 320] on input "range" at bounding box center [612, 321] width 234 height 19
click at [634, 319] on input "range" at bounding box center [612, 321] width 234 height 19
click at [633, 319] on input "range" at bounding box center [612, 321] width 234 height 19
click at [630, 319] on input "range" at bounding box center [612, 321] width 234 height 19
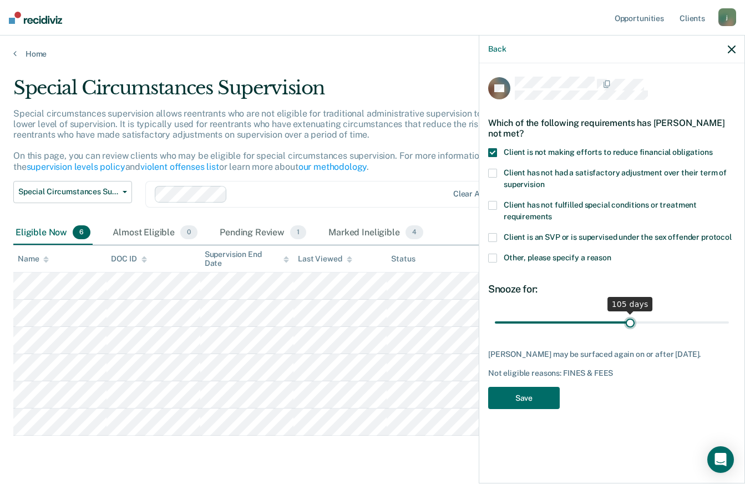
click at [630, 319] on input "range" at bounding box center [612, 321] width 234 height 19
click at [629, 319] on input "range" at bounding box center [612, 321] width 234 height 19
drag, startPoint x: 629, startPoint y: 319, endPoint x: 623, endPoint y: 320, distance: 6.2
click at [623, 320] on input "range" at bounding box center [612, 321] width 234 height 19
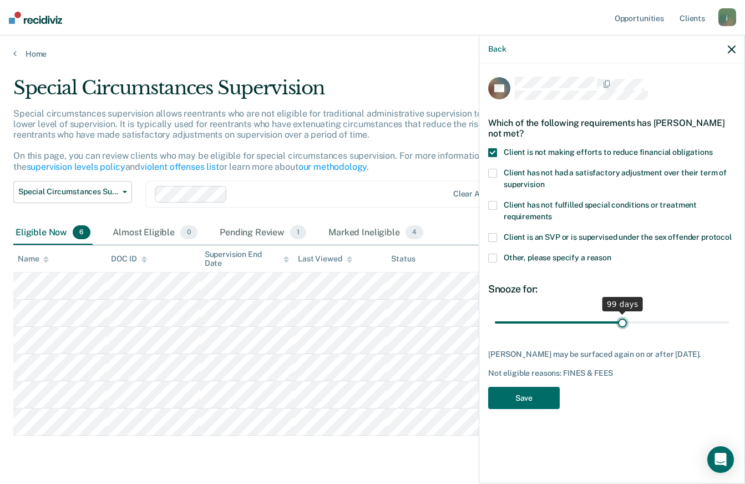
click at [623, 321] on input "range" at bounding box center [612, 321] width 234 height 19
click at [620, 321] on input "range" at bounding box center [612, 321] width 234 height 19
click at [619, 321] on input "range" at bounding box center [612, 321] width 234 height 19
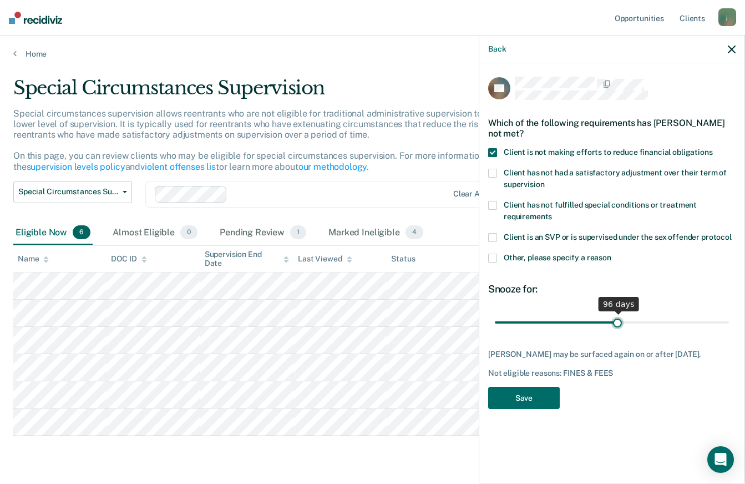
click at [618, 321] on input "range" at bounding box center [612, 321] width 234 height 19
click at [617, 321] on input "range" at bounding box center [612, 321] width 234 height 19
click at [616, 321] on input "range" at bounding box center [612, 321] width 234 height 19
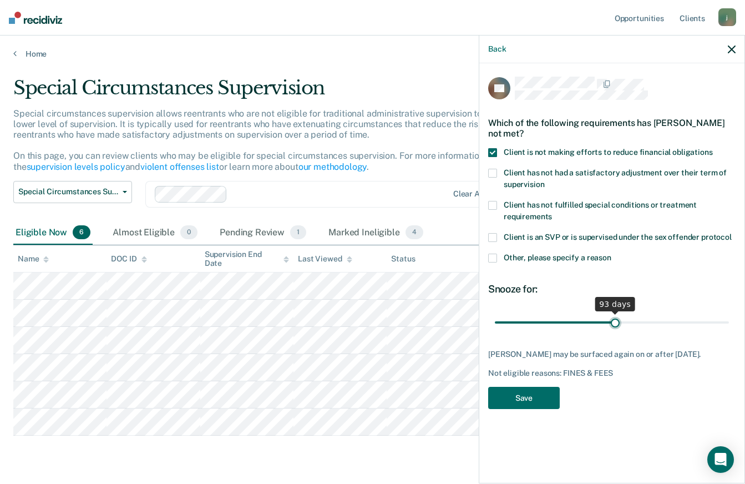
click at [615, 321] on input "range" at bounding box center [612, 321] width 234 height 19
click at [614, 321] on input "range" at bounding box center [612, 321] width 234 height 19
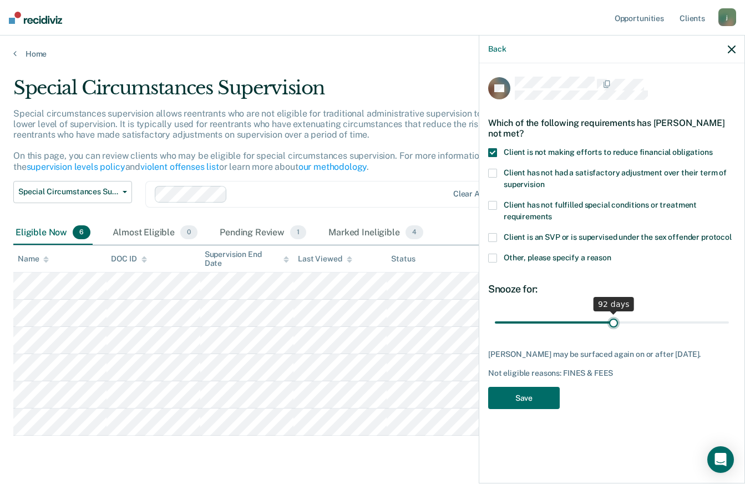
click at [614, 321] on input "range" at bounding box center [612, 321] width 234 height 19
click at [613, 321] on input "range" at bounding box center [612, 321] width 234 height 19
click at [612, 321] on input "range" at bounding box center [612, 321] width 234 height 19
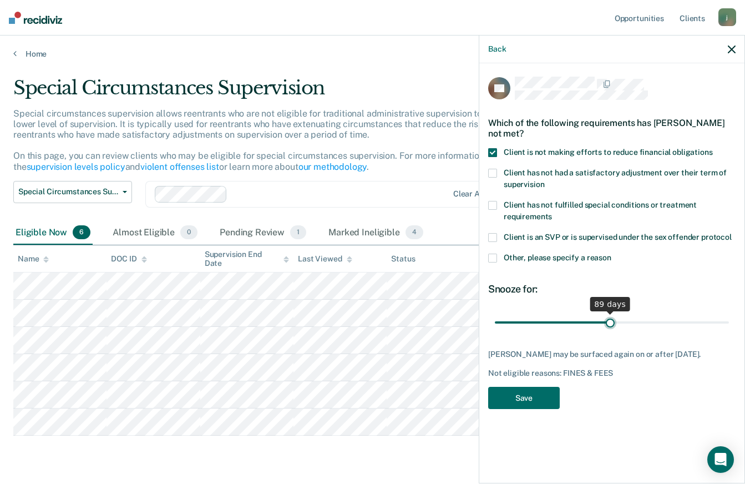
click at [610, 321] on input "range" at bounding box center [612, 321] width 234 height 19
click at [609, 320] on input "range" at bounding box center [612, 321] width 234 height 19
click at [615, 320] on input "range" at bounding box center [612, 321] width 234 height 19
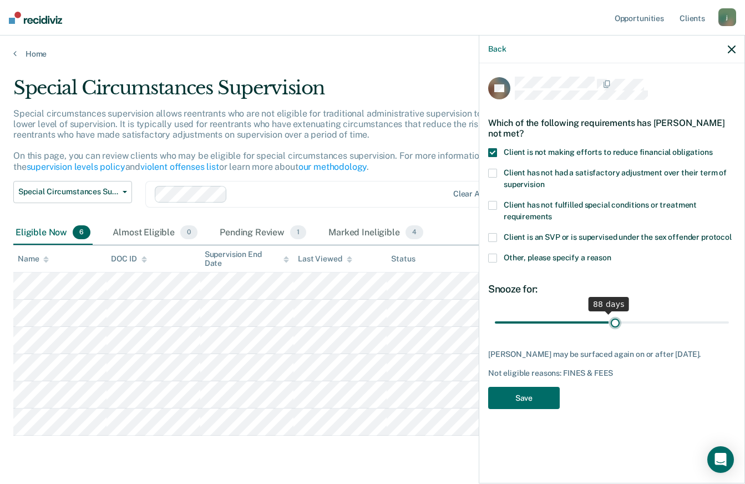
click at [616, 320] on input "range" at bounding box center [612, 321] width 234 height 19
click at [618, 320] on input "range" at bounding box center [612, 321] width 234 height 19
drag, startPoint x: 618, startPoint y: 320, endPoint x: 611, endPoint y: 320, distance: 6.1
click at [611, 320] on input "range" at bounding box center [612, 321] width 234 height 19
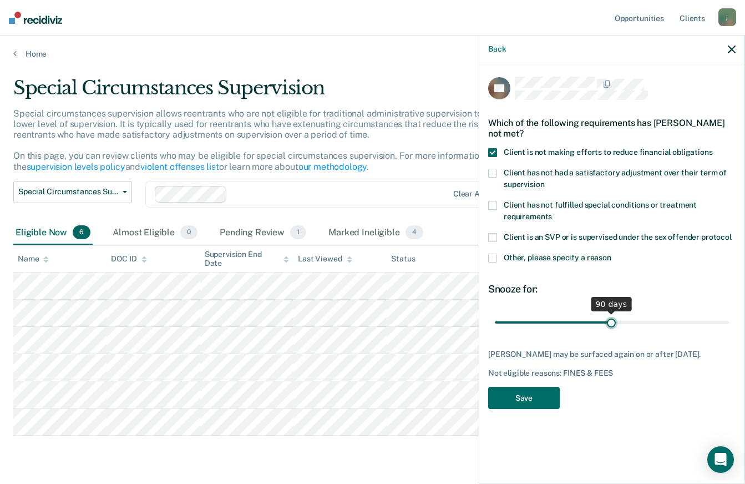
click at [611, 320] on input "range" at bounding box center [612, 321] width 234 height 19
click at [610, 320] on input "range" at bounding box center [612, 321] width 234 height 19
click at [611, 320] on input "range" at bounding box center [612, 321] width 234 height 19
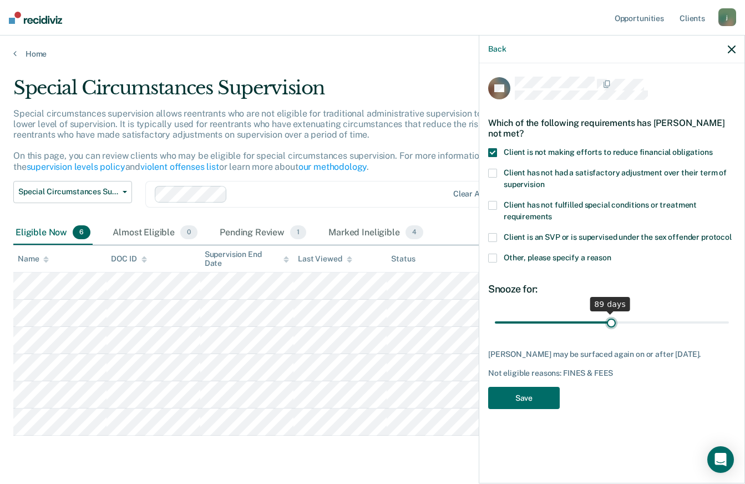
click at [611, 321] on input "range" at bounding box center [612, 321] width 234 height 19
click at [612, 321] on input "range" at bounding box center [612, 321] width 234 height 19
click at [611, 321] on input "range" at bounding box center [612, 321] width 234 height 19
click at [610, 320] on input "range" at bounding box center [612, 321] width 234 height 19
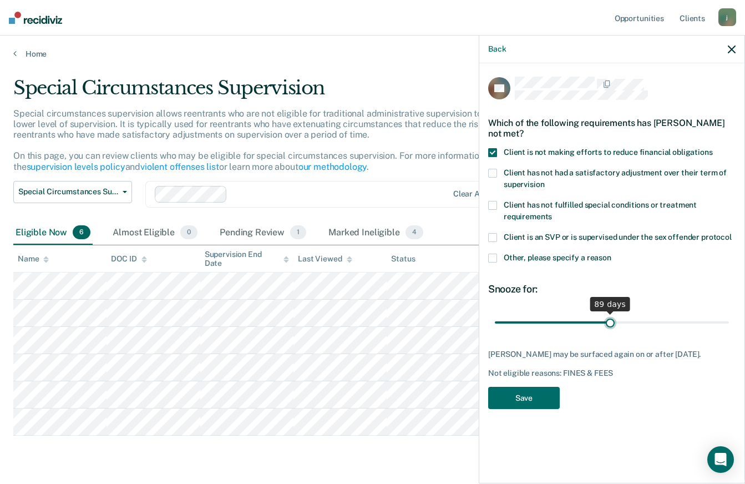
click at [610, 320] on input "range" at bounding box center [612, 321] width 234 height 19
type input "90"
click at [611, 320] on input "range" at bounding box center [612, 321] width 234 height 19
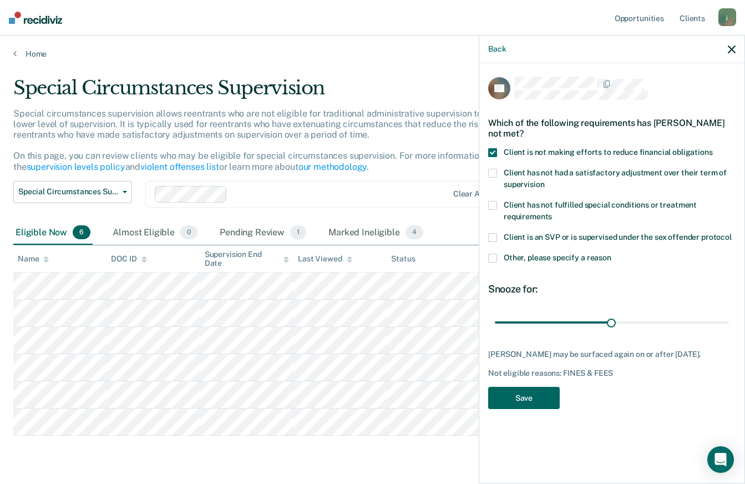
click at [517, 401] on button "Save" at bounding box center [524, 398] width 72 height 23
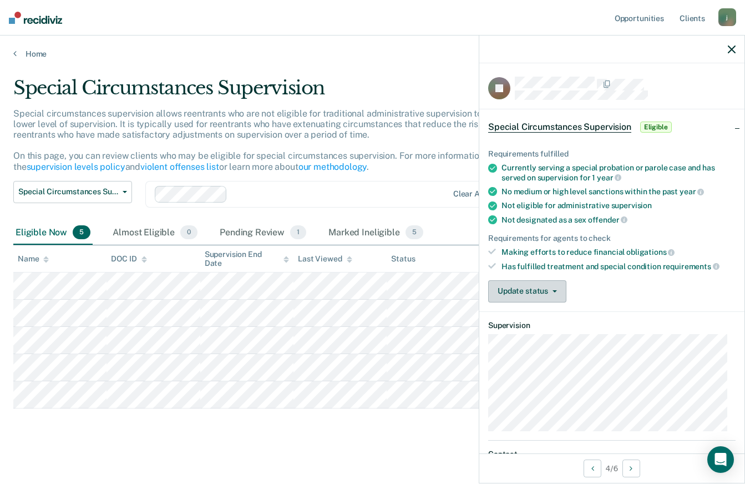
click at [539, 294] on button "Update status" at bounding box center [527, 291] width 78 height 22
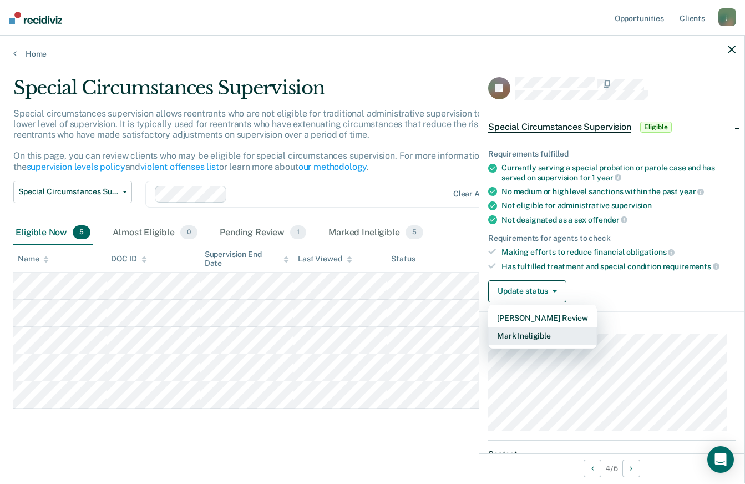
click at [539, 331] on button "Mark Ineligible" at bounding box center [542, 336] width 109 height 18
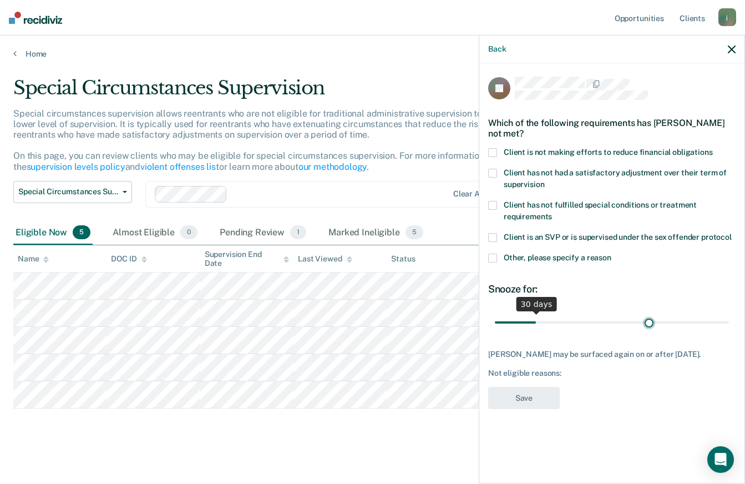
type input "120"
click at [649, 320] on input "range" at bounding box center [612, 321] width 234 height 19
click at [497, 151] on label "Client is not making efforts to reduce financial obligations" at bounding box center [611, 154] width 247 height 12
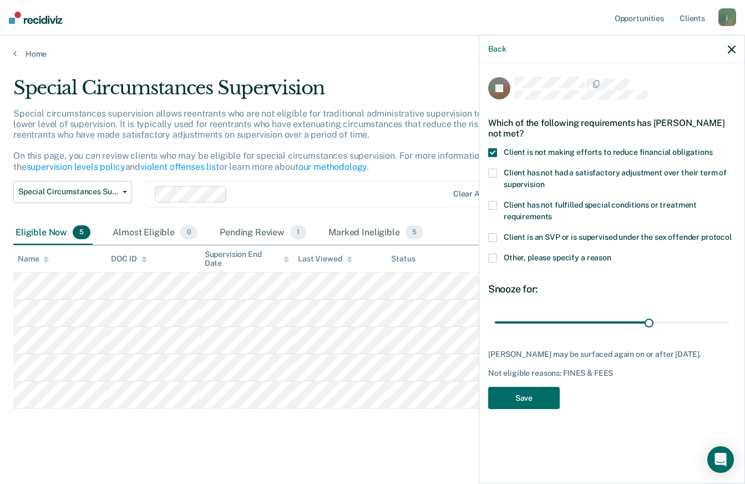
click at [731, 50] on icon "button" at bounding box center [732, 50] width 8 height 8
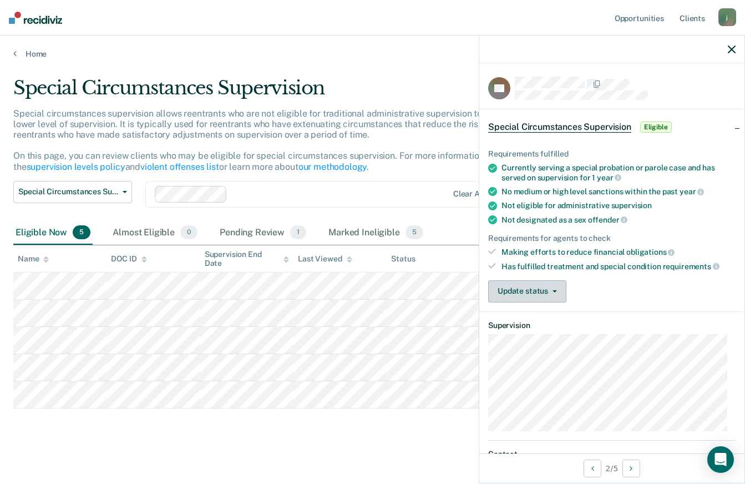
click at [523, 289] on button "Update status" at bounding box center [527, 291] width 78 height 22
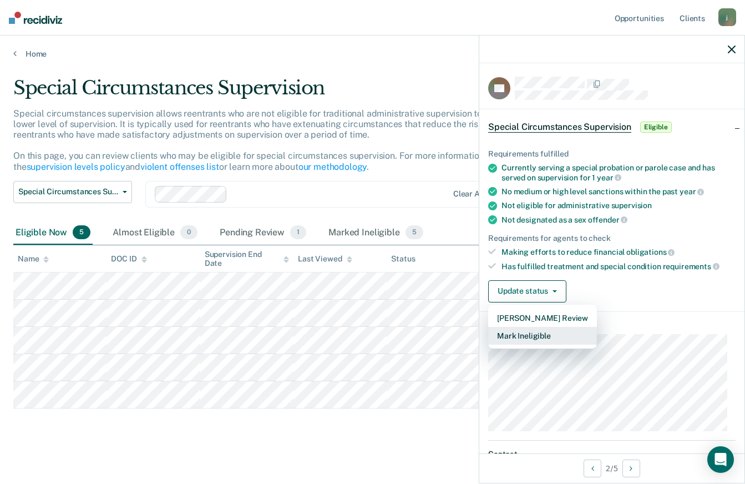
click at [514, 336] on button "Mark Ineligible" at bounding box center [542, 336] width 109 height 18
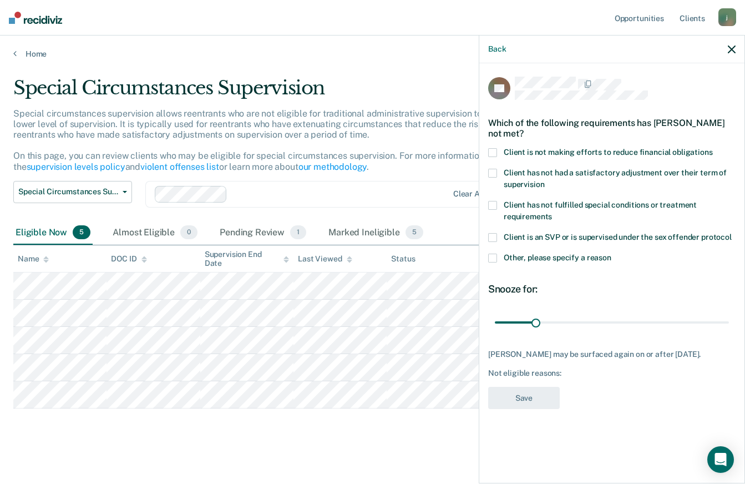
click at [530, 143] on div "Which of the following requirements has [PERSON_NAME] not met?" at bounding box center [611, 128] width 247 height 39
click at [493, 153] on span at bounding box center [492, 152] width 9 height 9
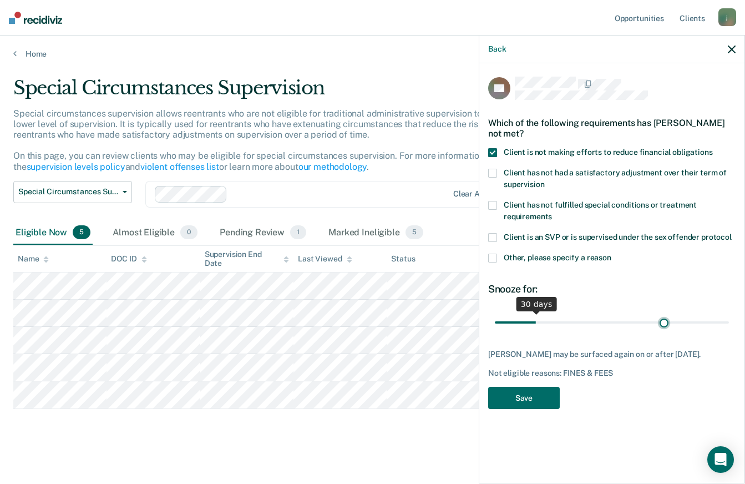
click at [664, 325] on input "range" at bounding box center [612, 321] width 234 height 19
click at [651, 323] on input "range" at bounding box center [612, 321] width 234 height 19
drag, startPoint x: 645, startPoint y: 322, endPoint x: 628, endPoint y: 323, distance: 17.2
click at [630, 322] on input "range" at bounding box center [612, 321] width 234 height 19
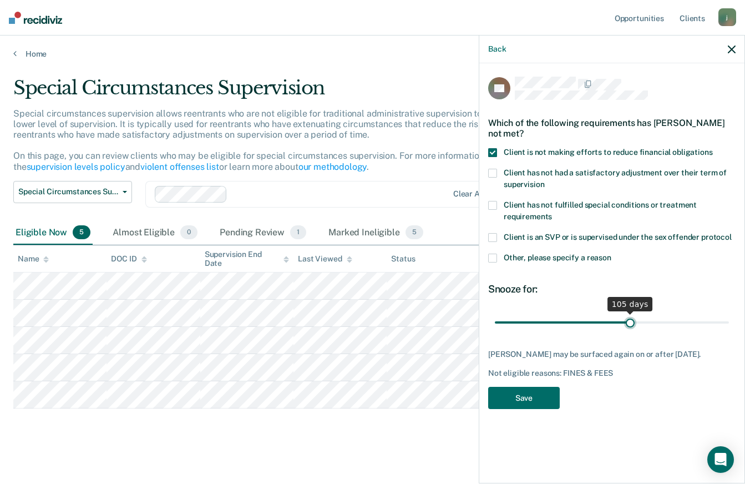
click at [630, 322] on input "range" at bounding box center [612, 321] width 234 height 19
click at [628, 323] on input "range" at bounding box center [612, 321] width 234 height 19
click at [626, 323] on input "range" at bounding box center [612, 321] width 234 height 19
click at [624, 323] on input "range" at bounding box center [612, 321] width 234 height 19
drag, startPoint x: 624, startPoint y: 323, endPoint x: 613, endPoint y: 324, distance: 10.6
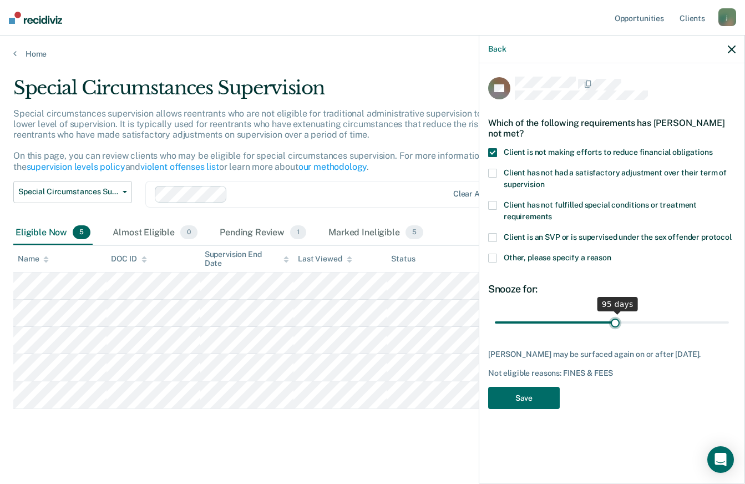
click at [615, 324] on input "range" at bounding box center [612, 321] width 234 height 19
click at [614, 324] on input "range" at bounding box center [612, 321] width 234 height 19
click at [613, 324] on input "range" at bounding box center [612, 321] width 234 height 19
click at [611, 324] on input "range" at bounding box center [612, 321] width 234 height 19
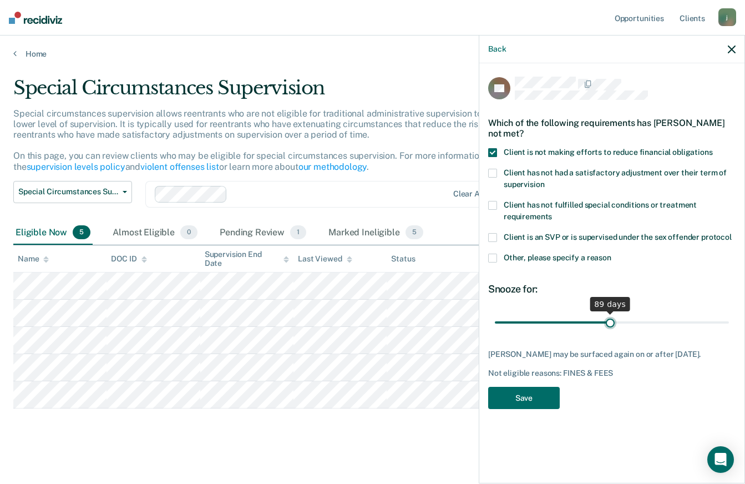
click at [610, 324] on input "range" at bounding box center [612, 321] width 234 height 19
click at [609, 324] on input "range" at bounding box center [612, 321] width 234 height 19
click at [608, 324] on input "range" at bounding box center [612, 321] width 234 height 19
click at [609, 324] on input "range" at bounding box center [612, 321] width 234 height 19
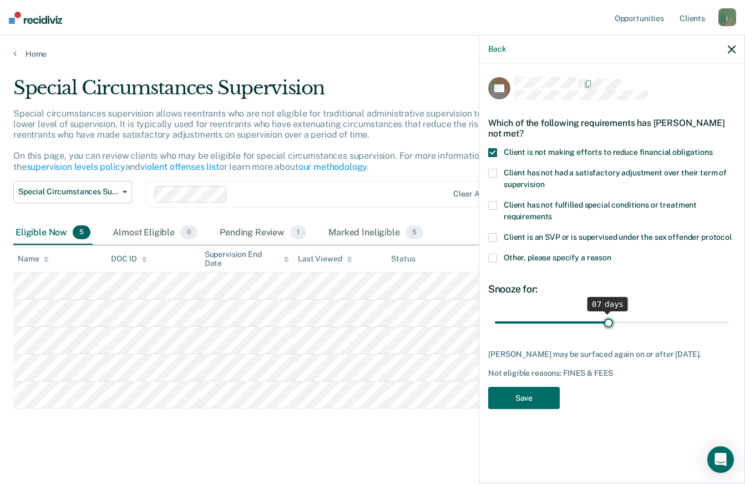
click at [609, 324] on input "range" at bounding box center [612, 321] width 234 height 19
click at [612, 324] on input "range" at bounding box center [612, 321] width 234 height 19
click at [611, 324] on input "range" at bounding box center [612, 321] width 234 height 19
click at [610, 324] on input "range" at bounding box center [612, 321] width 234 height 19
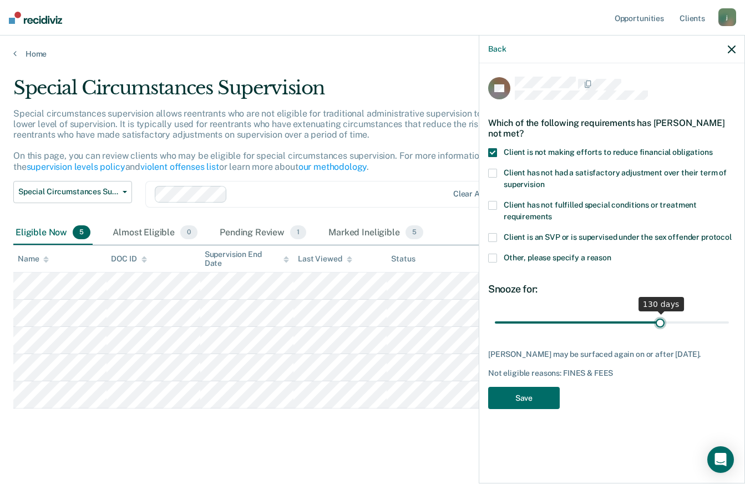
drag, startPoint x: 610, startPoint y: 324, endPoint x: 660, endPoint y: 324, distance: 49.4
click at [661, 325] on input "range" at bounding box center [612, 321] width 234 height 19
click at [660, 324] on input "range" at bounding box center [612, 321] width 234 height 19
click at [659, 324] on input "range" at bounding box center [612, 321] width 234 height 19
click at [657, 324] on input "range" at bounding box center [612, 321] width 234 height 19
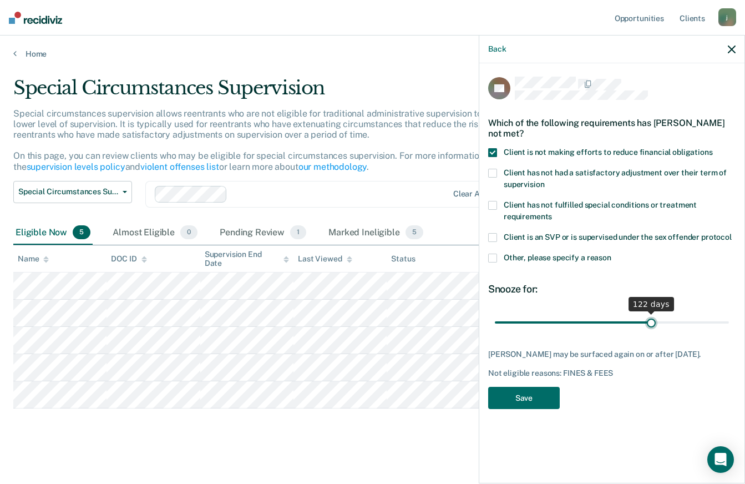
click at [651, 324] on input "range" at bounding box center [612, 321] width 234 height 19
click at [649, 324] on input "range" at bounding box center [612, 321] width 234 height 19
type input "120"
click at [650, 325] on input "range" at bounding box center [612, 321] width 234 height 19
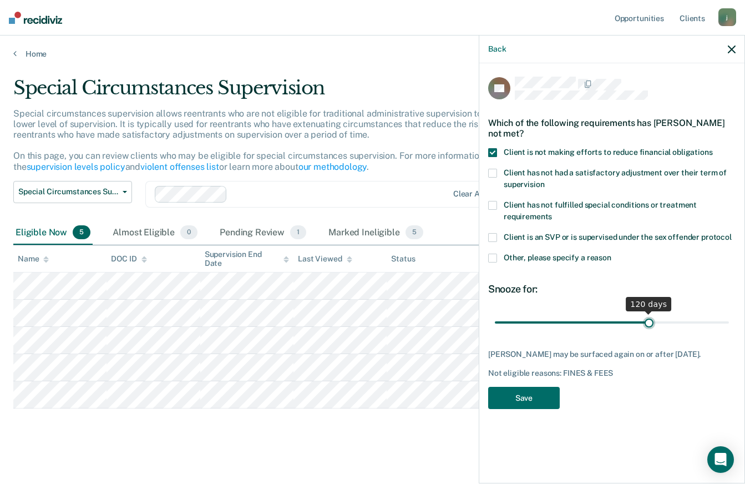
click at [650, 325] on input "range" at bounding box center [612, 321] width 234 height 19
click at [509, 399] on button "Save" at bounding box center [524, 398] width 72 height 23
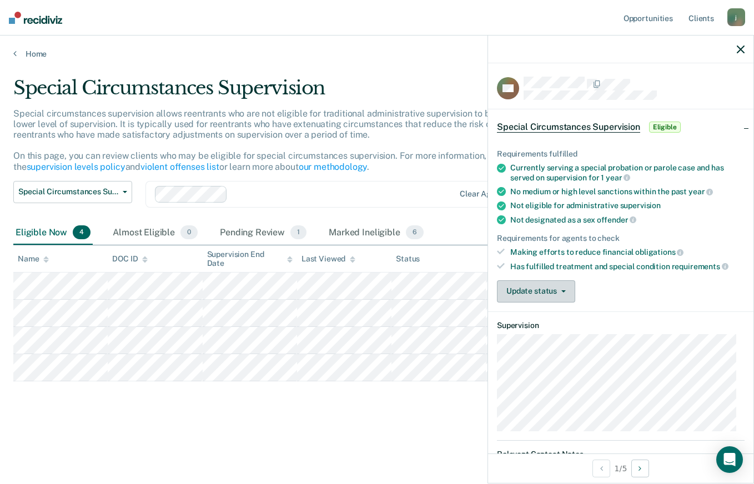
click at [510, 292] on button "Update status" at bounding box center [536, 291] width 78 height 22
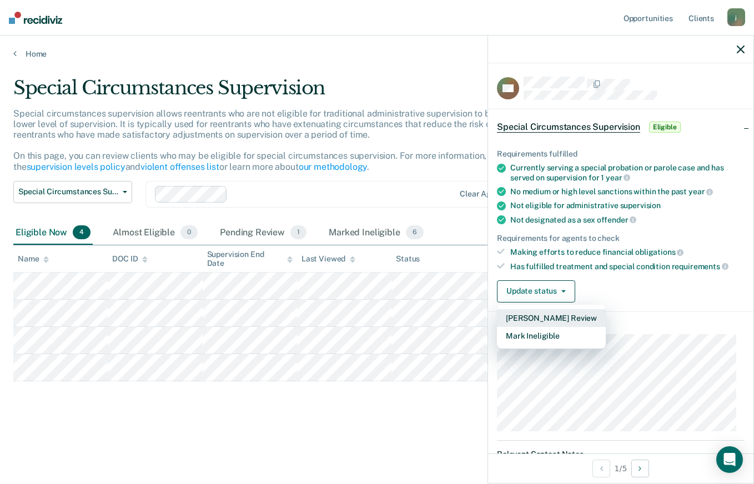
click at [538, 316] on button "[PERSON_NAME] Review" at bounding box center [551, 318] width 109 height 18
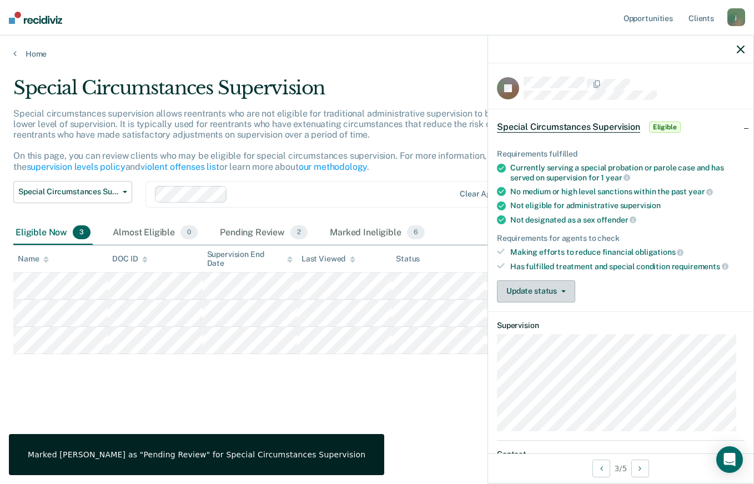
click at [541, 292] on button "Update status" at bounding box center [536, 291] width 78 height 22
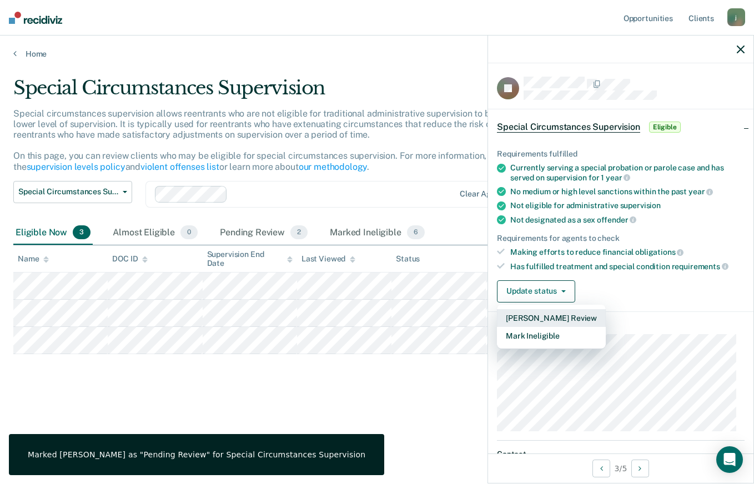
click at [549, 312] on button "[PERSON_NAME] Review" at bounding box center [551, 318] width 109 height 18
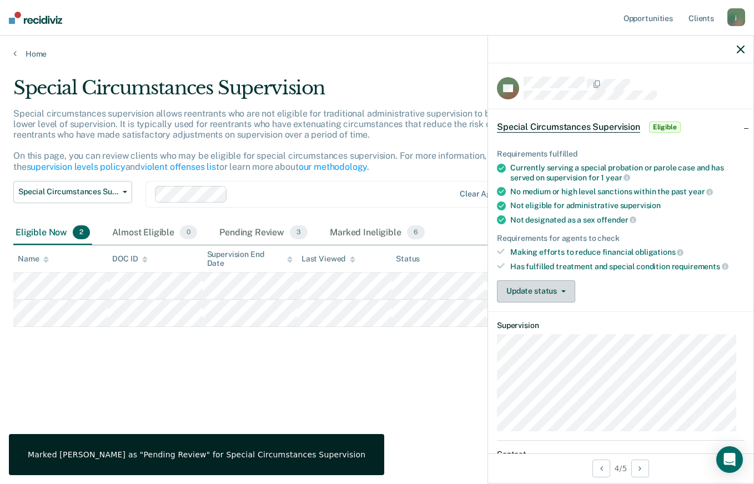
click at [524, 299] on button "Update status" at bounding box center [536, 291] width 78 height 22
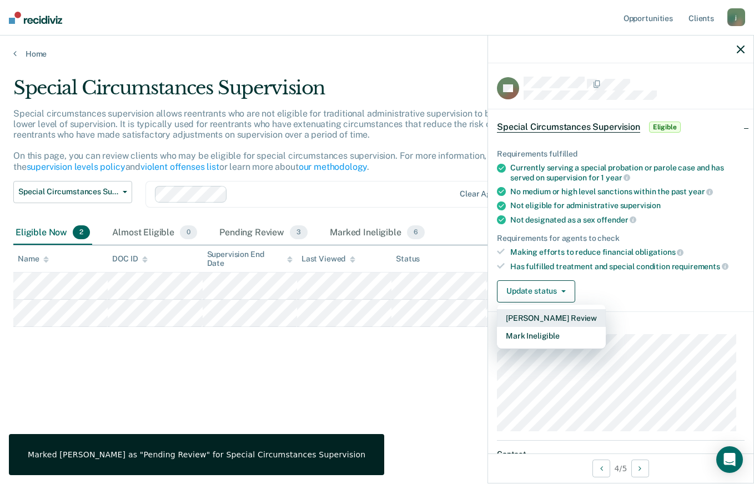
click at [535, 315] on button "[PERSON_NAME] Review" at bounding box center [551, 318] width 109 height 18
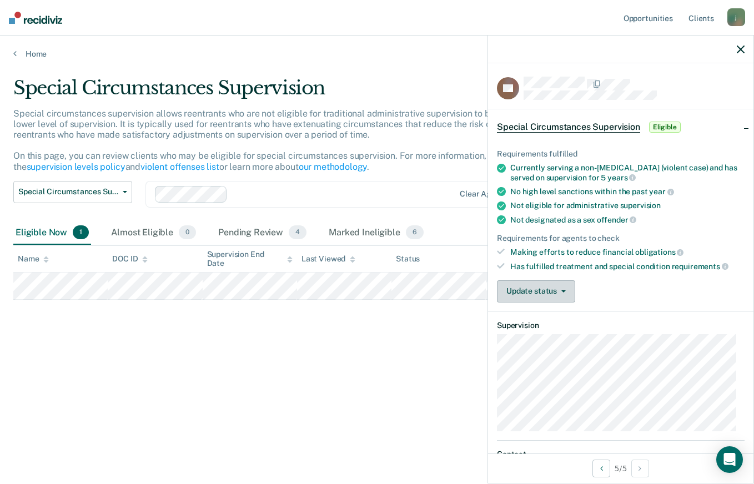
click at [531, 283] on button "Update status" at bounding box center [536, 291] width 78 height 22
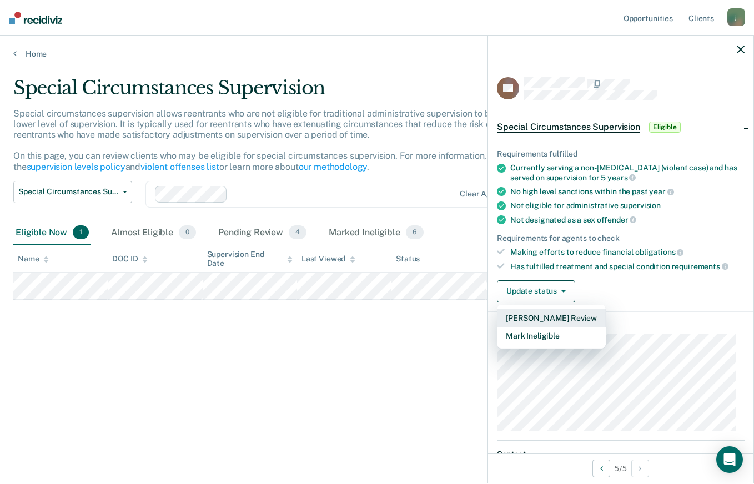
click at [543, 318] on button "[PERSON_NAME] Review" at bounding box center [551, 318] width 109 height 18
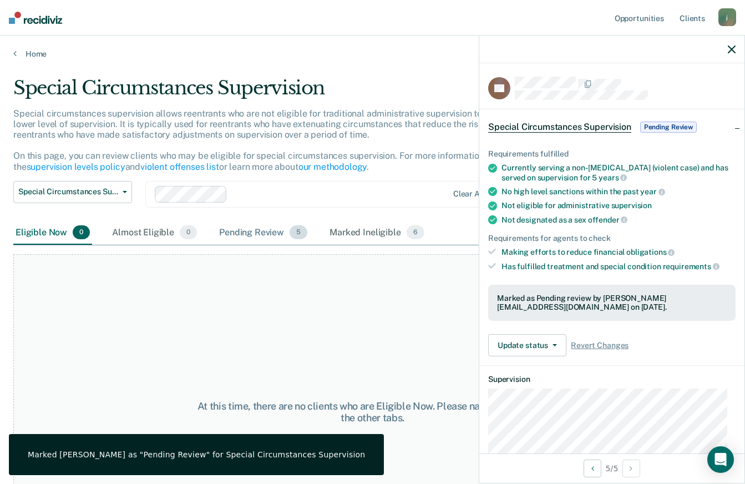
click at [242, 231] on div "Pending Review 5" at bounding box center [263, 233] width 93 height 24
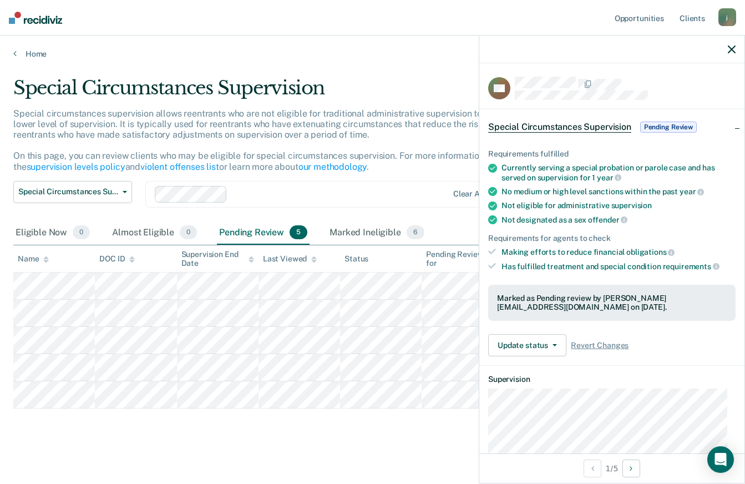
click at [357, 193] on div at bounding box center [340, 194] width 216 height 13
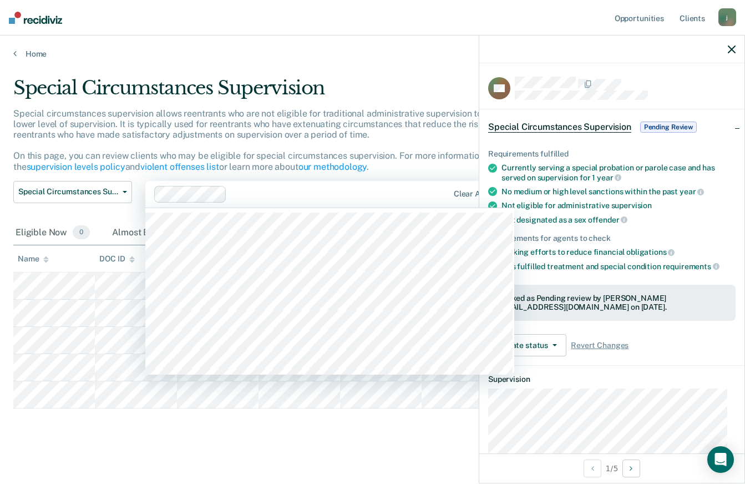
click at [408, 124] on p "Special circumstances supervision allows reentrants who are not eligible for tr…" at bounding box center [285, 140] width 545 height 64
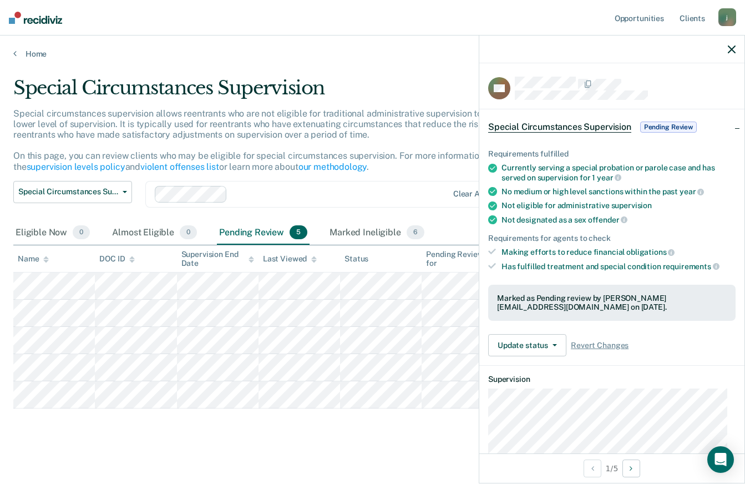
click at [729, 47] on icon "button" at bounding box center [732, 50] width 8 height 8
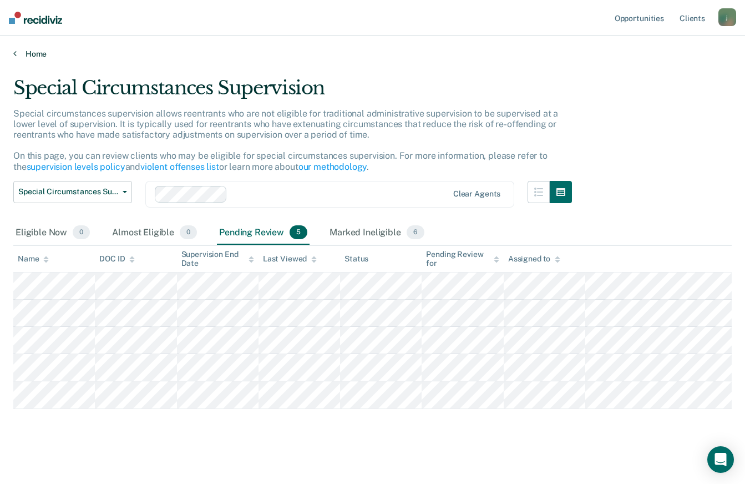
click at [28, 55] on link "Home" at bounding box center [372, 54] width 719 height 10
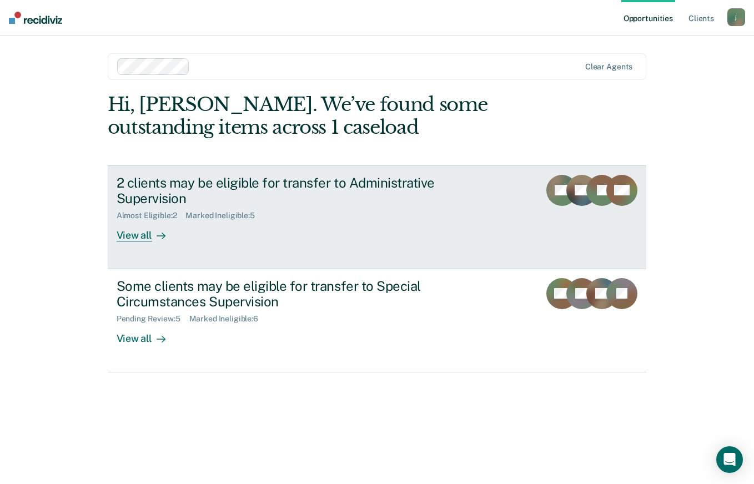
click at [325, 228] on link "2 clients may be eligible for transfer to Administrative Supervision Almost Eli…" at bounding box center [377, 217] width 539 height 104
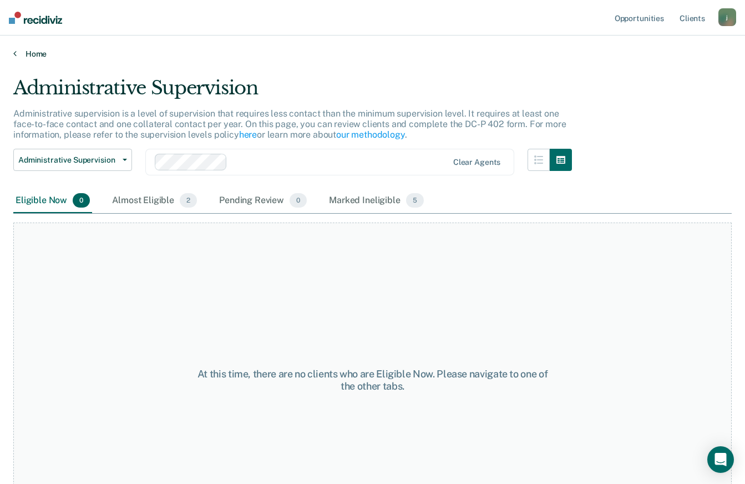
click at [36, 53] on link "Home" at bounding box center [372, 54] width 719 height 10
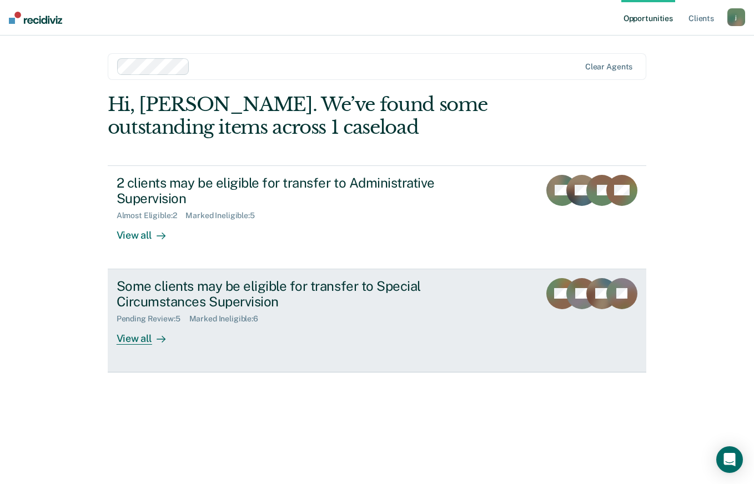
click at [315, 310] on div "Pending Review : 5 Marked Ineligible : 6" at bounding box center [312, 317] width 390 height 14
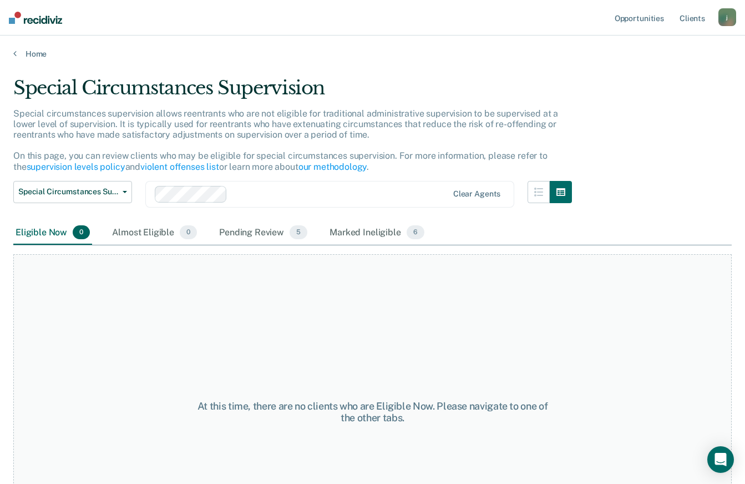
click at [33, 65] on main "Special Circumstances Supervision Special circumstances supervision allows reen…" at bounding box center [372, 270] width 745 height 422
